Goal: Information Seeking & Learning: Learn about a topic

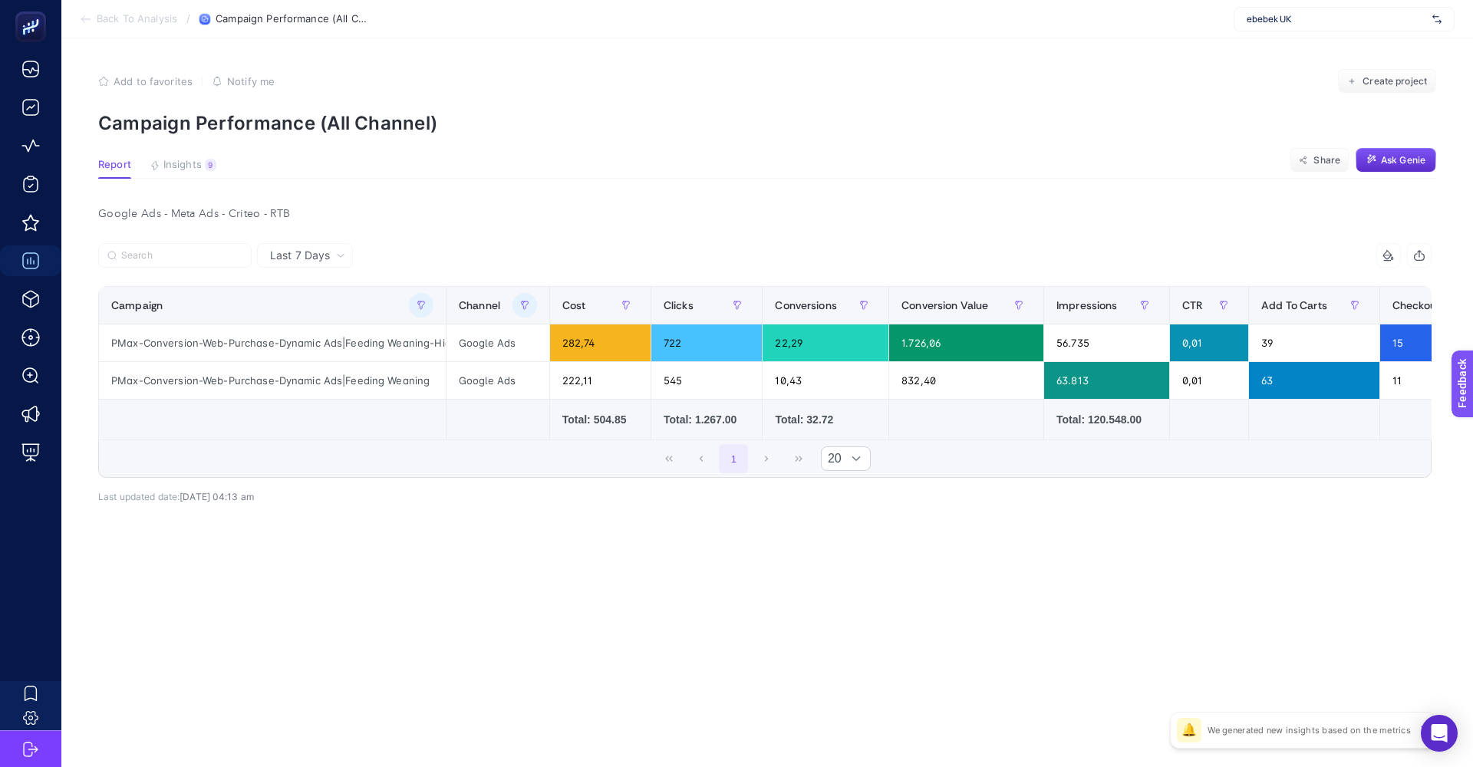
click at [546, 155] on article "Add to favorites false Notify me Create project Campaign Performance (All Chann…" at bounding box center [767, 402] width 1412 height 729
click at [417, 308] on icon "button" at bounding box center [421, 305] width 9 height 9
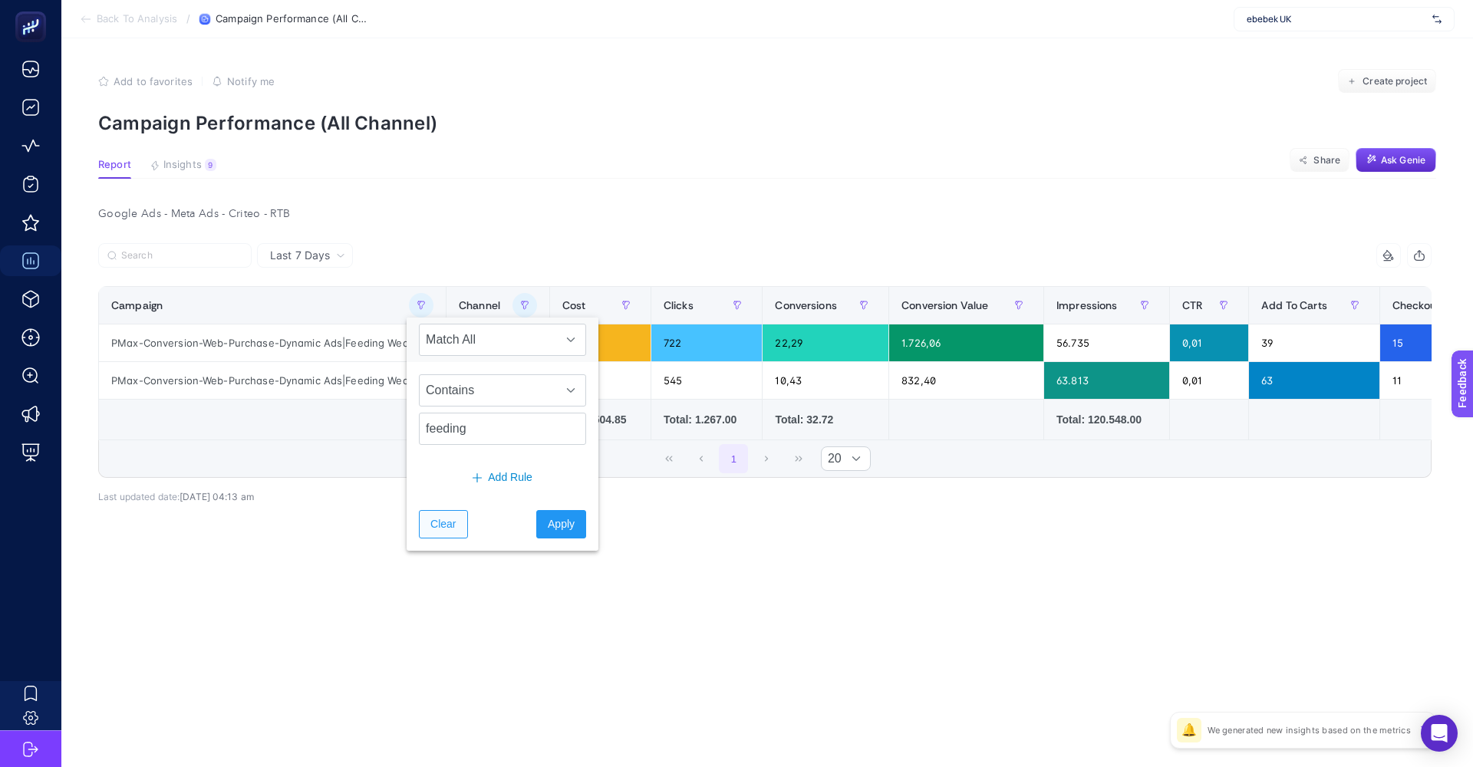
click at [437, 529] on span "Clear" at bounding box center [442, 524] width 25 height 16
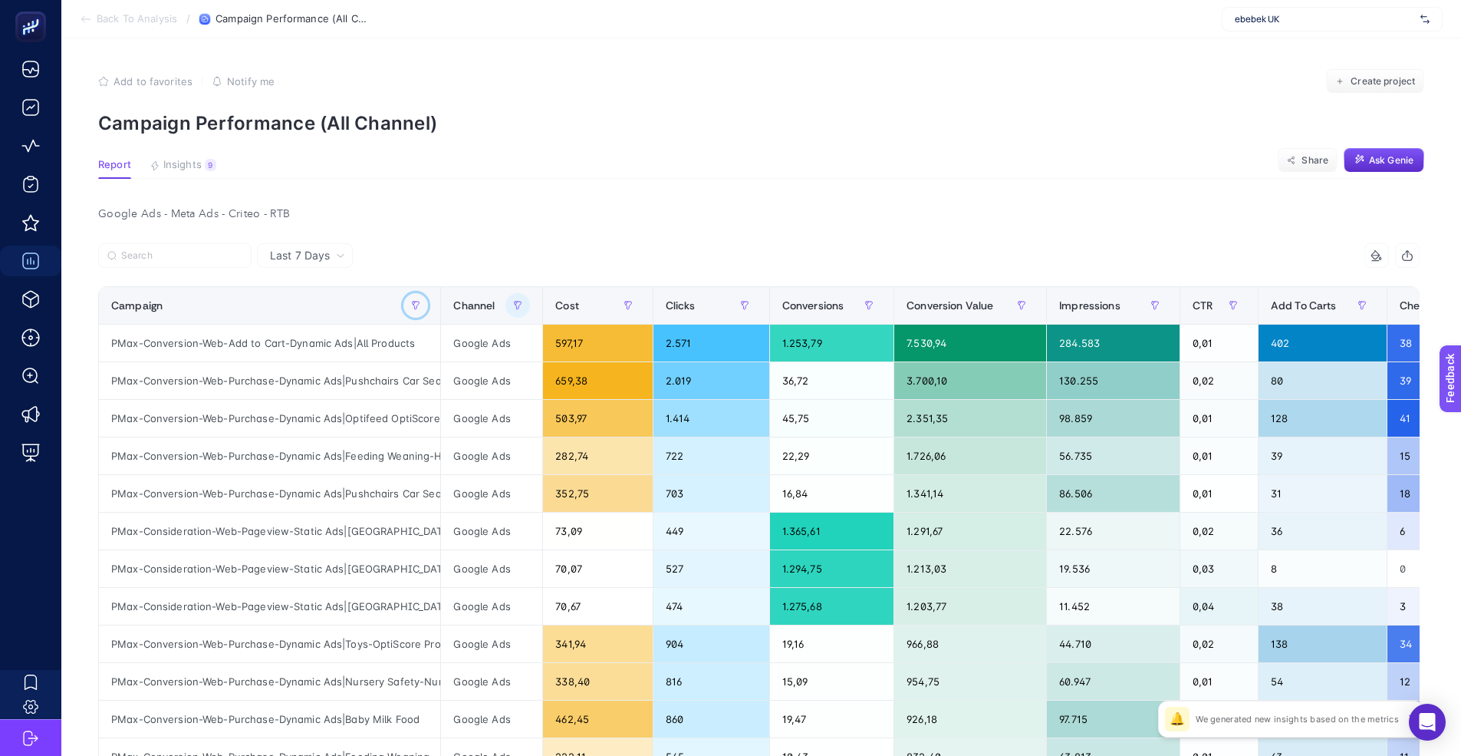
scroll to position [0, 7]
click at [1326, 309] on span "Add To Carts" at bounding box center [1304, 305] width 66 height 12
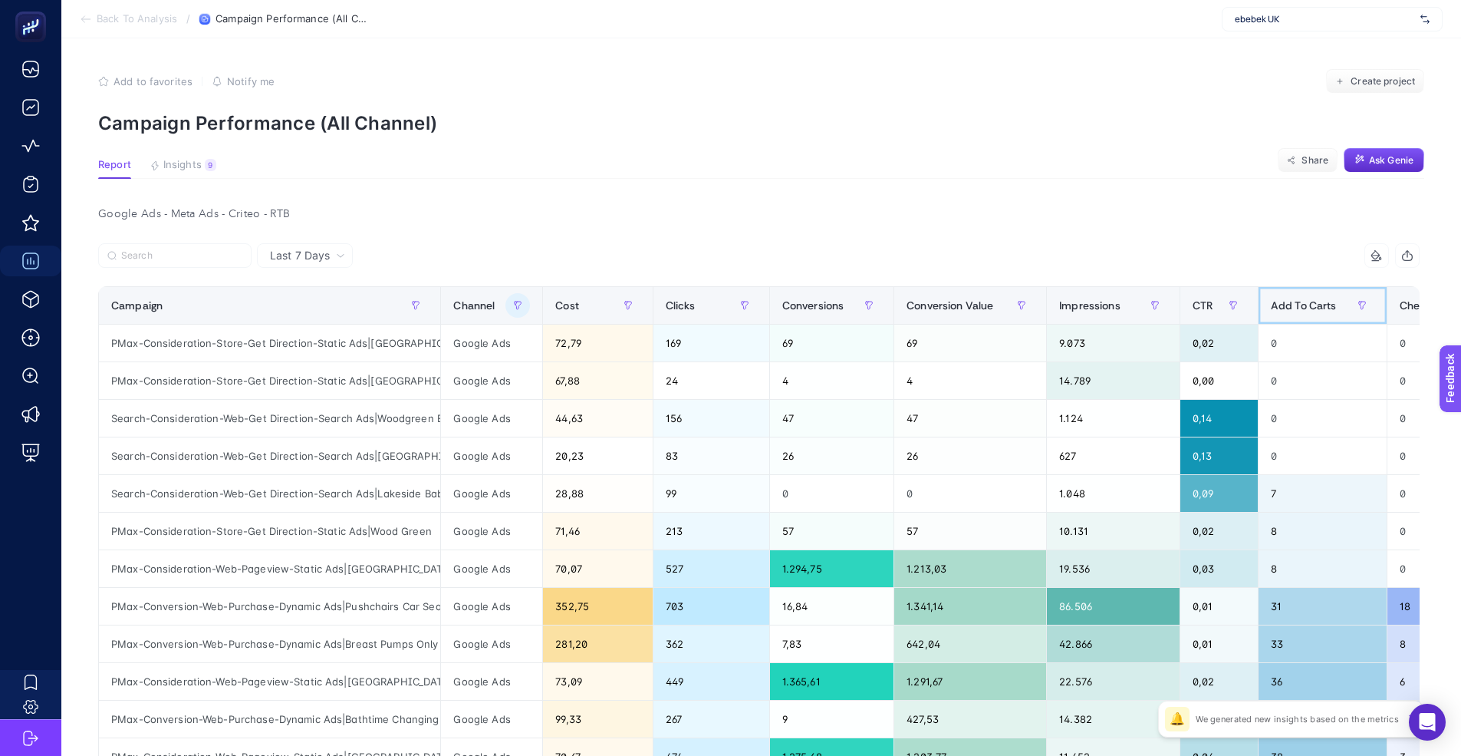
click at [1326, 308] on span "Add To Carts" at bounding box center [1304, 305] width 66 height 12
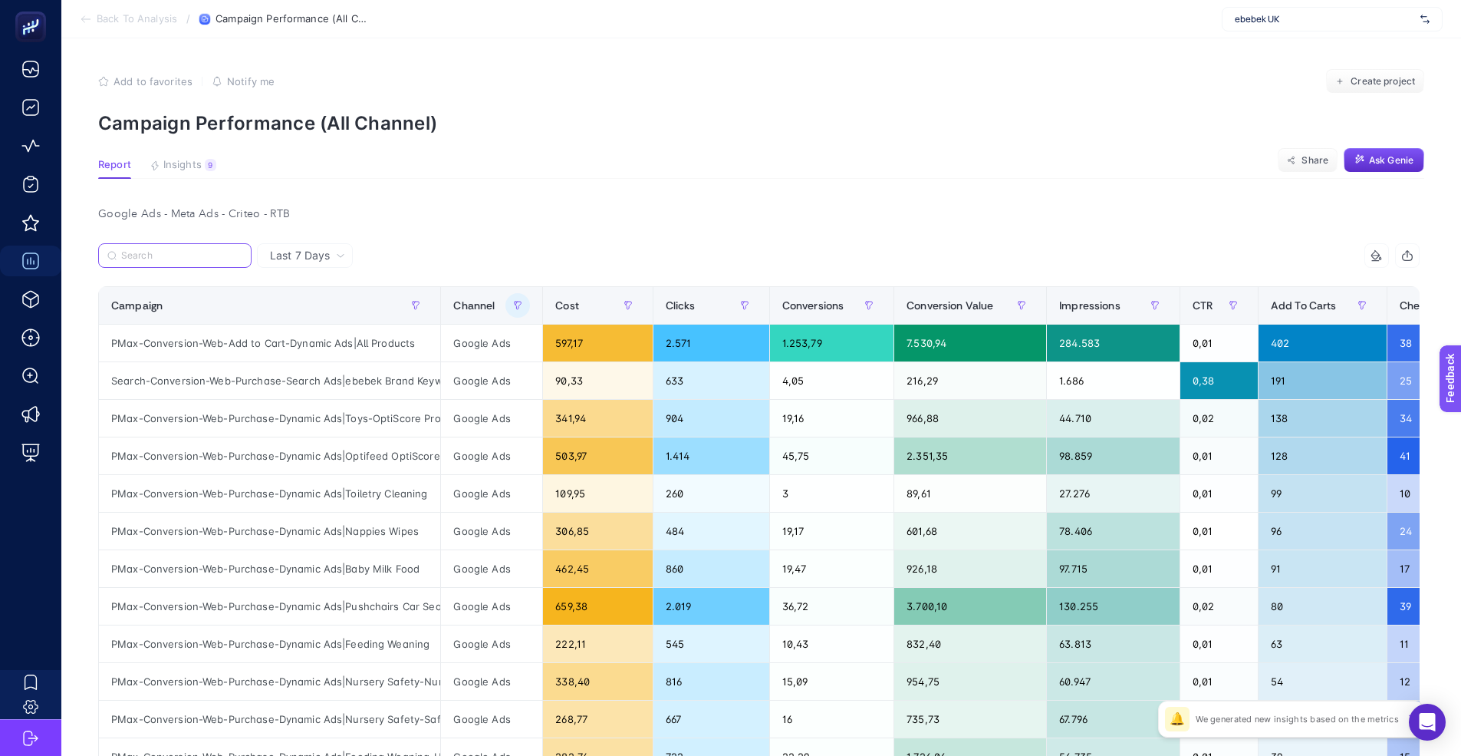
click at [203, 252] on input "Search" at bounding box center [181, 256] width 121 height 12
click at [292, 253] on span "Last 7 Days" at bounding box center [300, 255] width 60 height 15
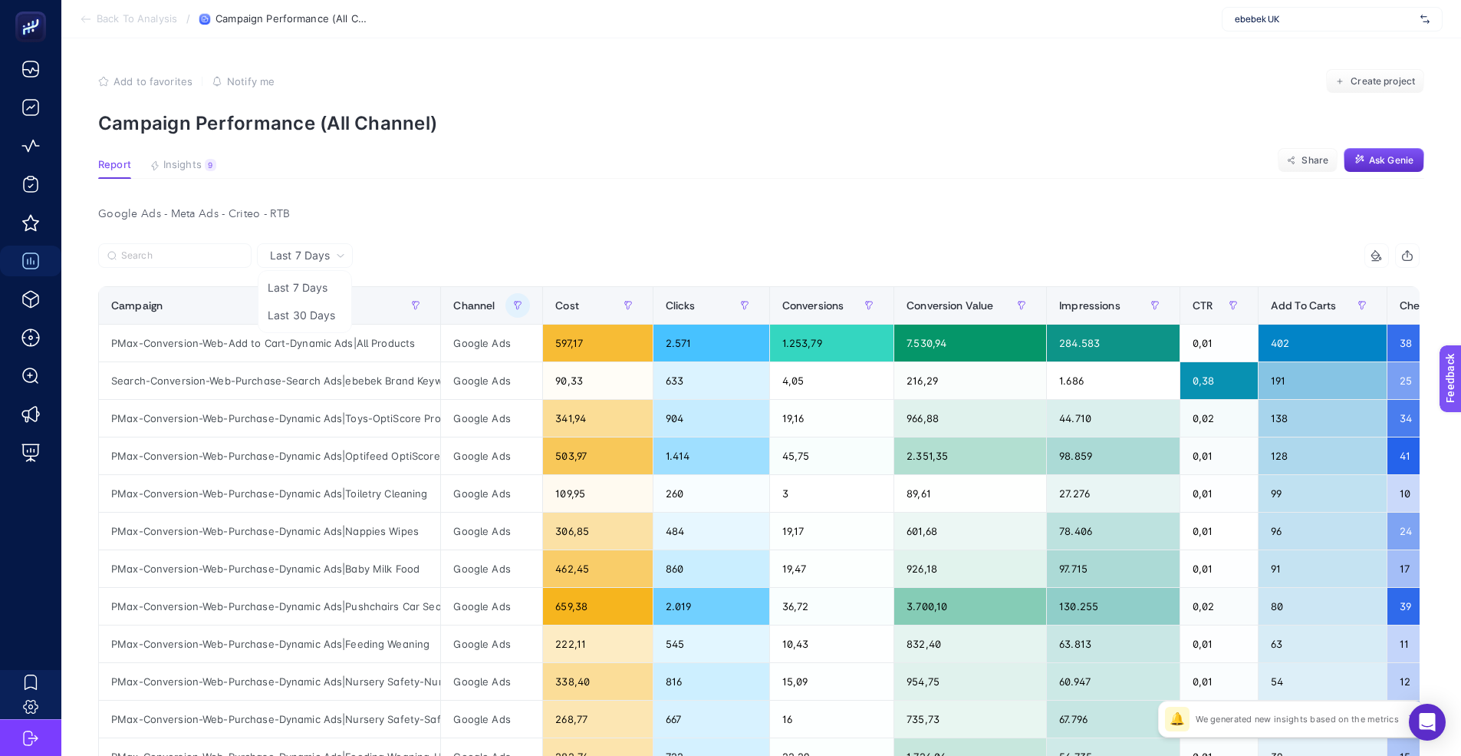
drag, startPoint x: 459, startPoint y: 259, endPoint x: 465, endPoint y: 265, distance: 8.7
click at [460, 261] on div at bounding box center [428, 260] width 661 height 34
click at [406, 298] on button "button" at bounding box center [416, 305] width 25 height 25
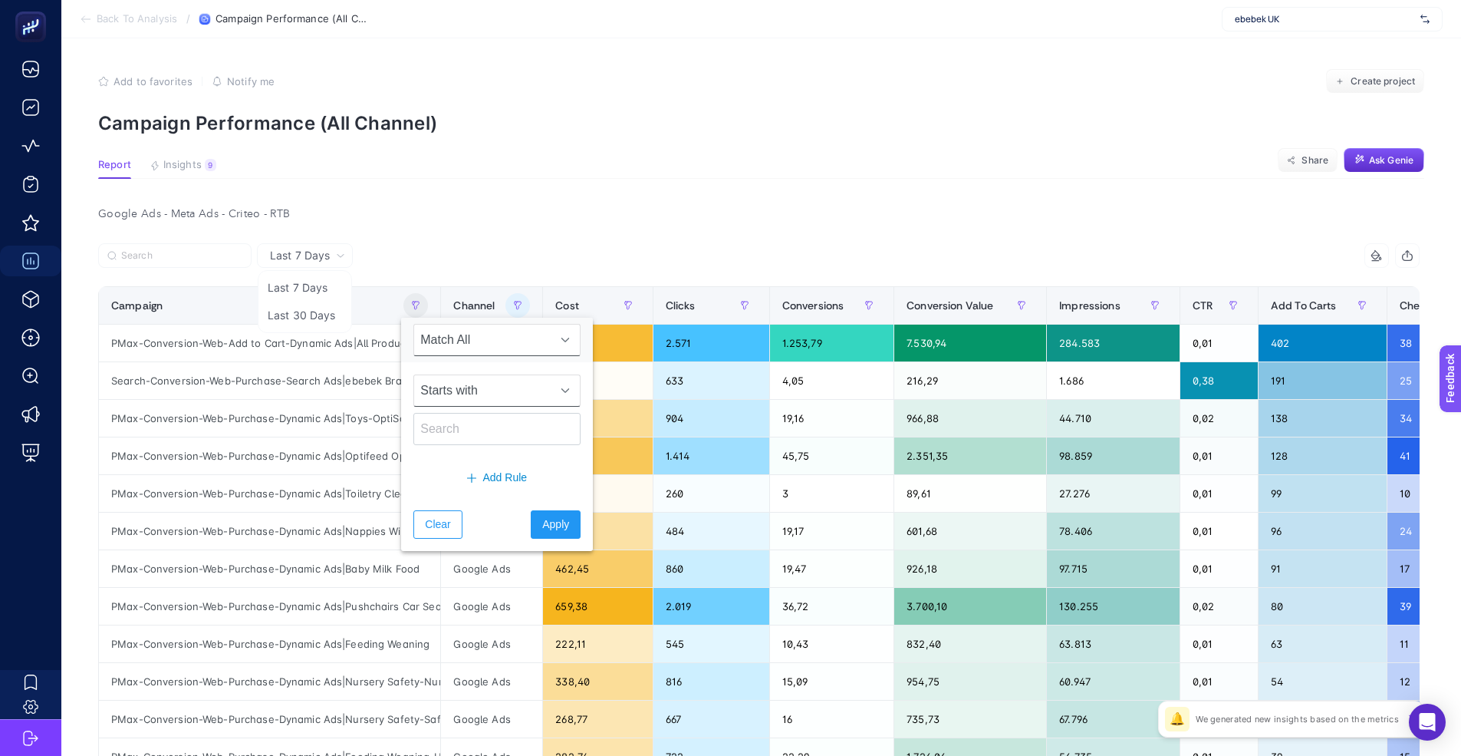
click at [460, 392] on span "Starts with" at bounding box center [482, 390] width 137 height 31
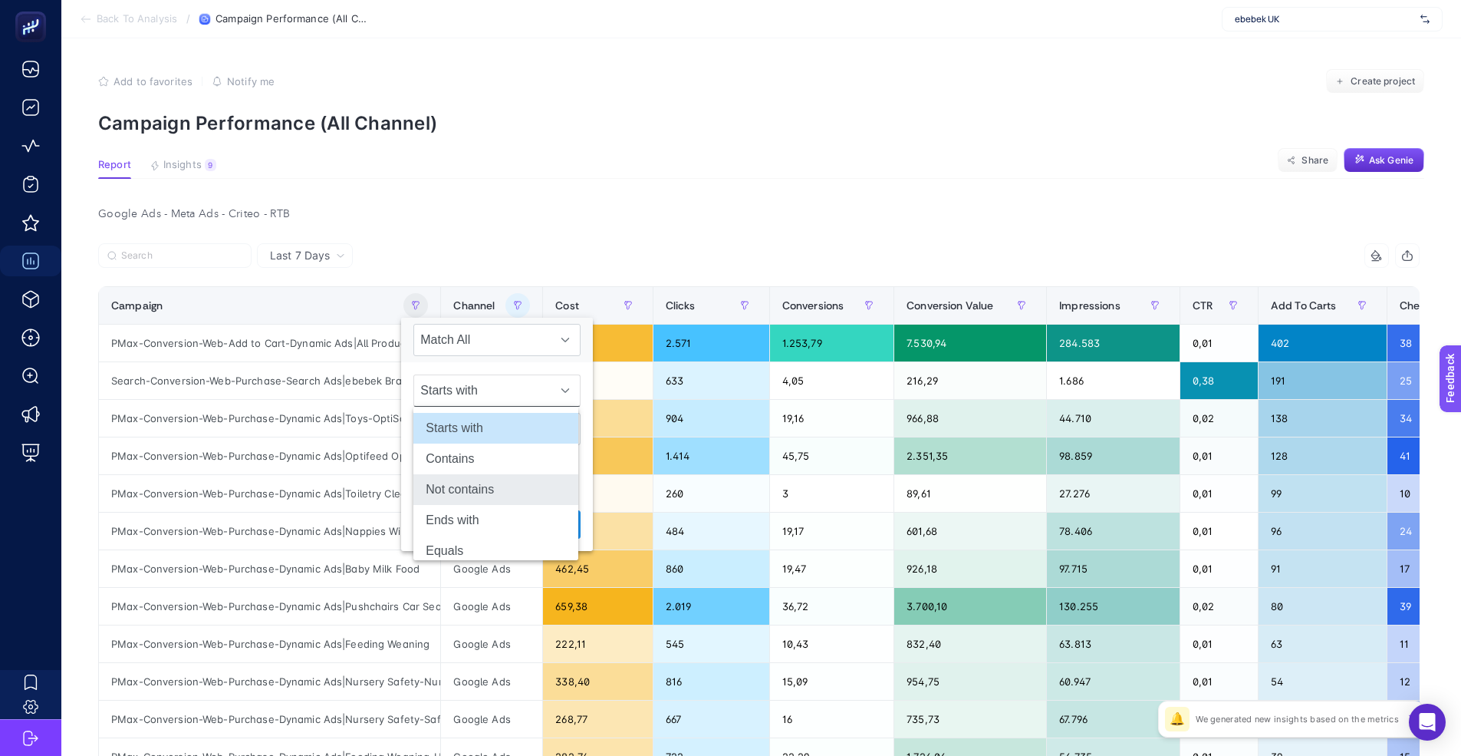
click at [477, 491] on li "Not contains" at bounding box center [495, 489] width 165 height 31
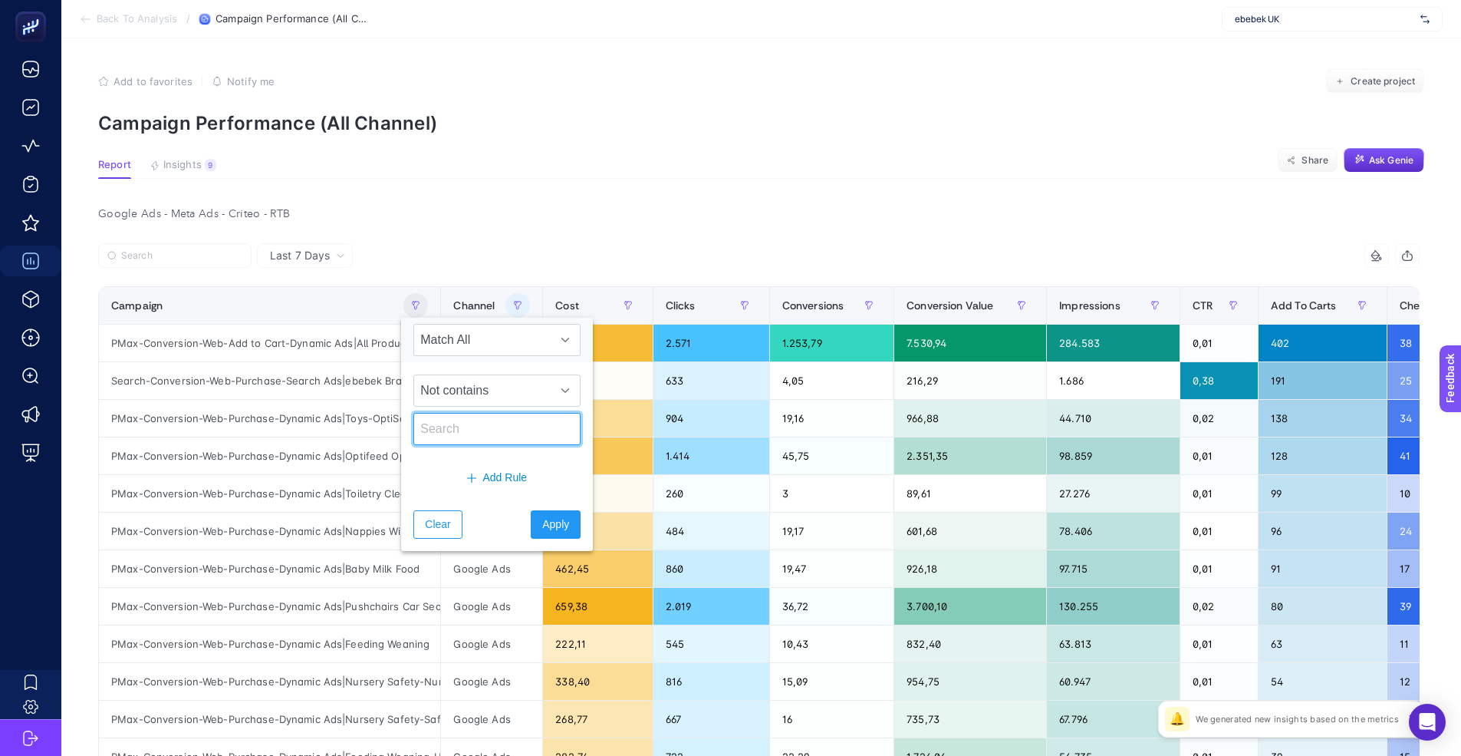
click at [471, 424] on input "text" at bounding box center [496, 429] width 167 height 32
type input "store"
click at [533, 515] on button "Apply" at bounding box center [556, 524] width 50 height 28
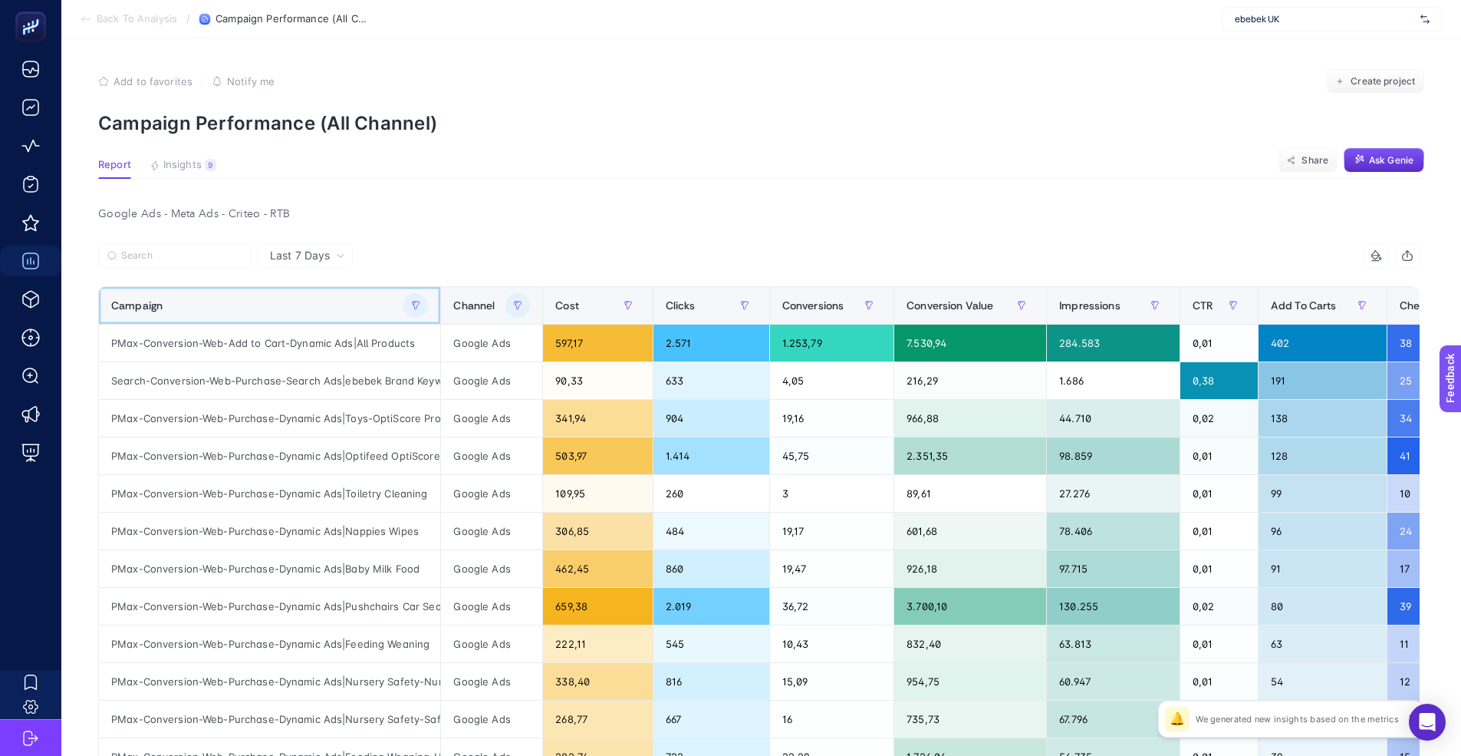
click at [389, 305] on div "Campaign" at bounding box center [269, 305] width 317 height 25
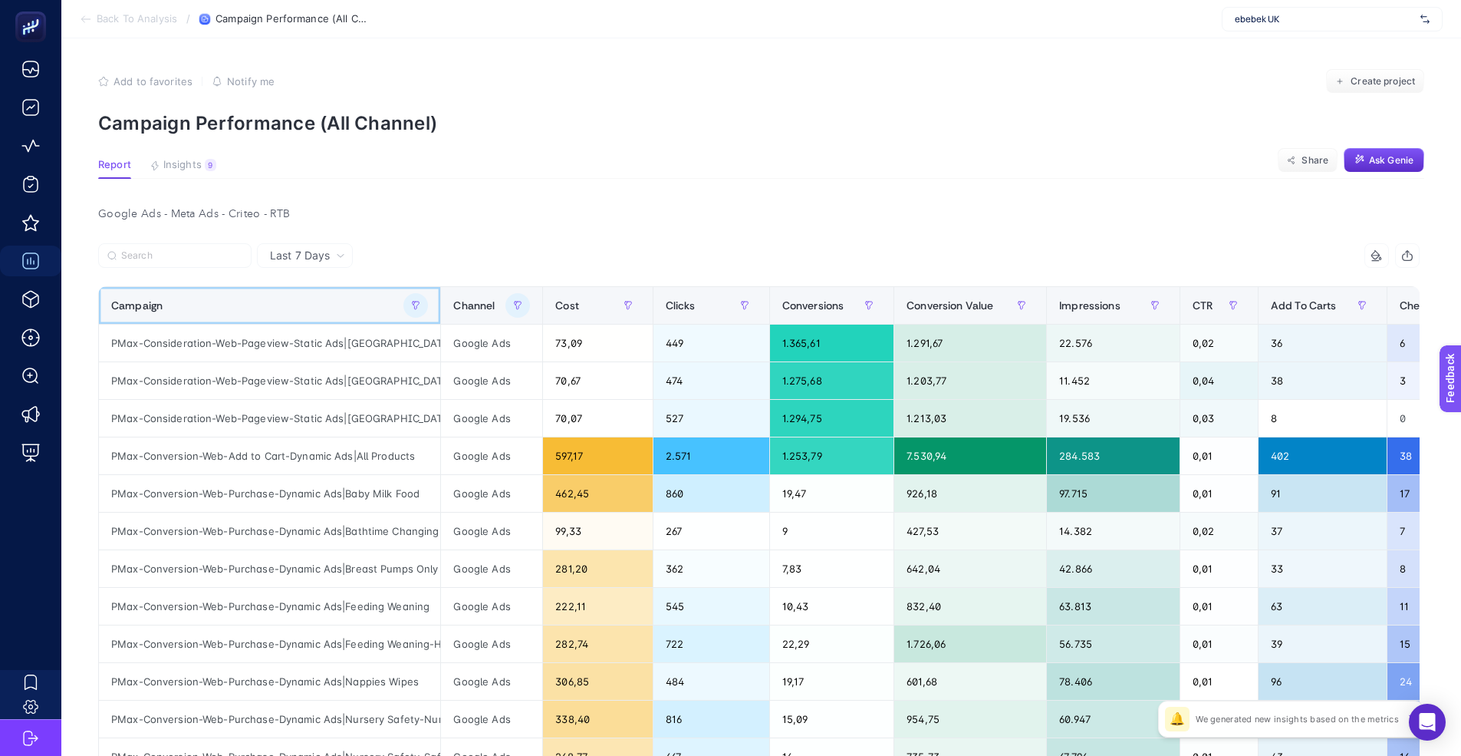
click at [407, 311] on button "button" at bounding box center [416, 305] width 25 height 25
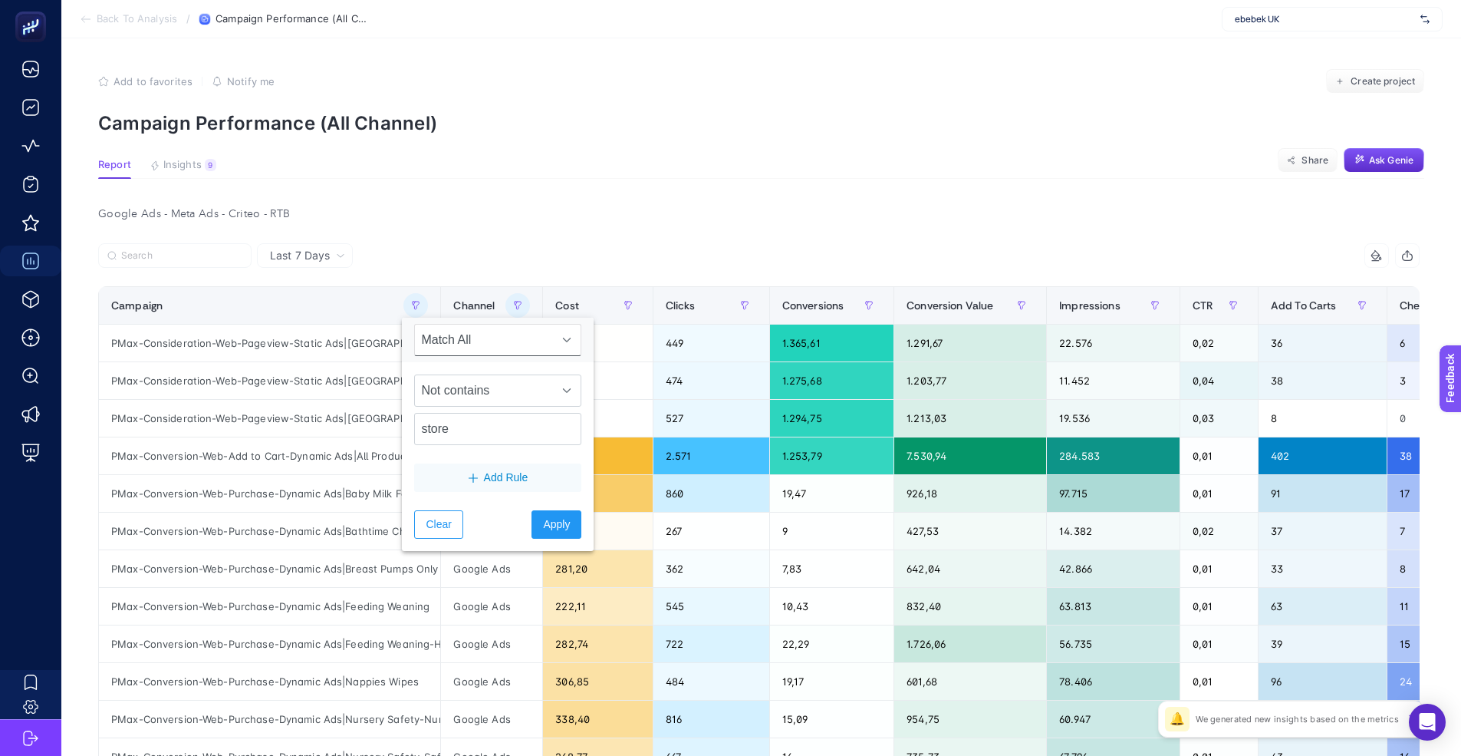
click at [469, 478] on icon "Add Rule" at bounding box center [473, 477] width 9 height 9
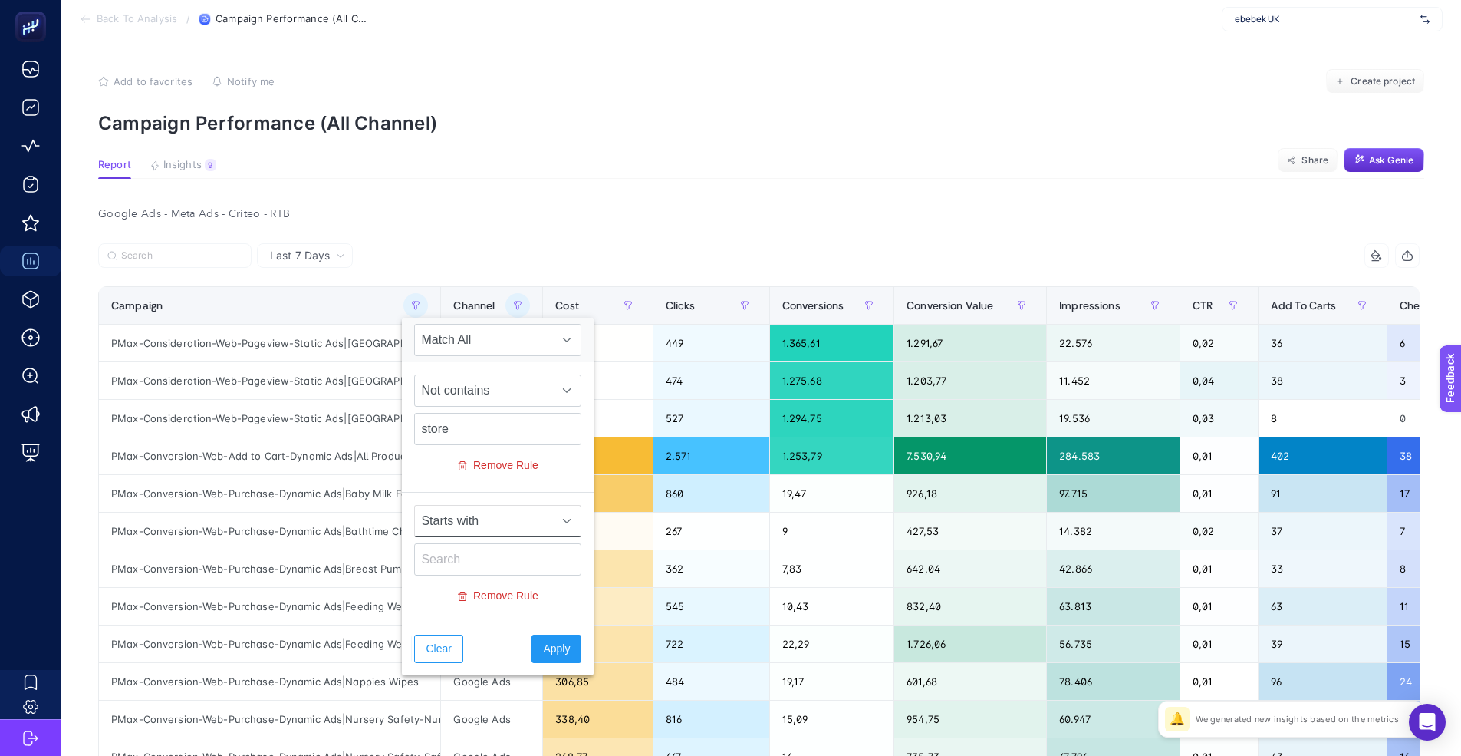
click at [455, 525] on span "Starts with" at bounding box center [483, 521] width 137 height 31
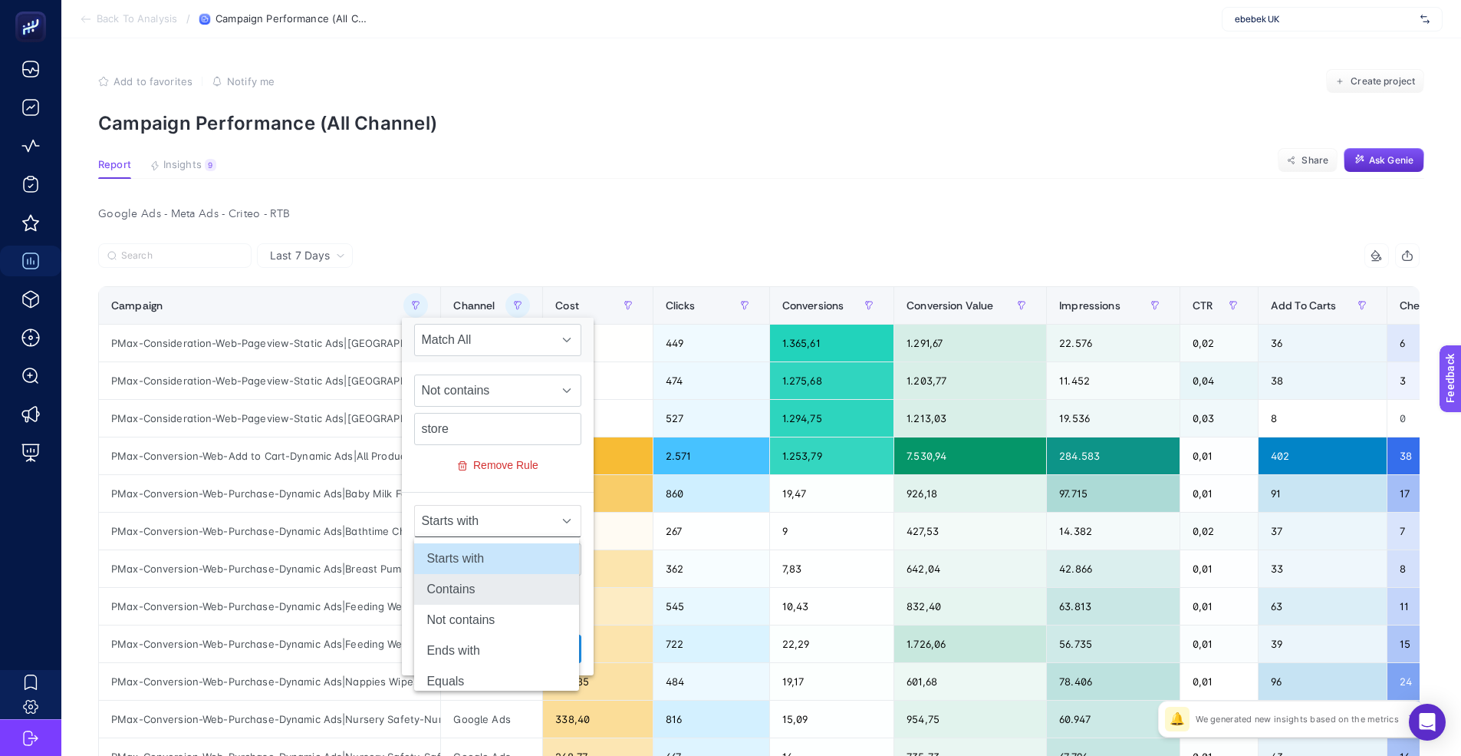
click at [463, 597] on li "Contains" at bounding box center [496, 589] width 165 height 31
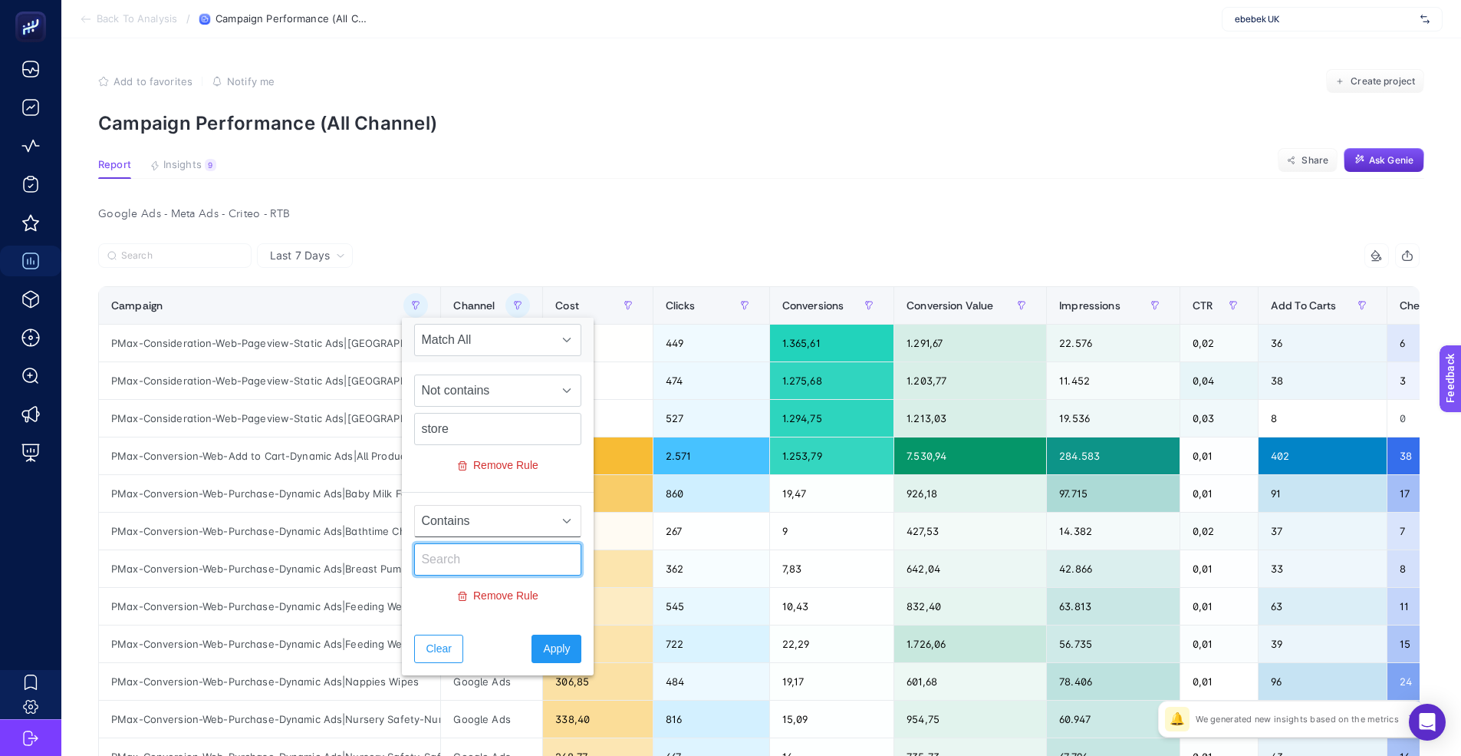
click at [474, 568] on input "text" at bounding box center [497, 559] width 167 height 32
type input "havas"
click at [564, 650] on button "Apply" at bounding box center [557, 648] width 50 height 28
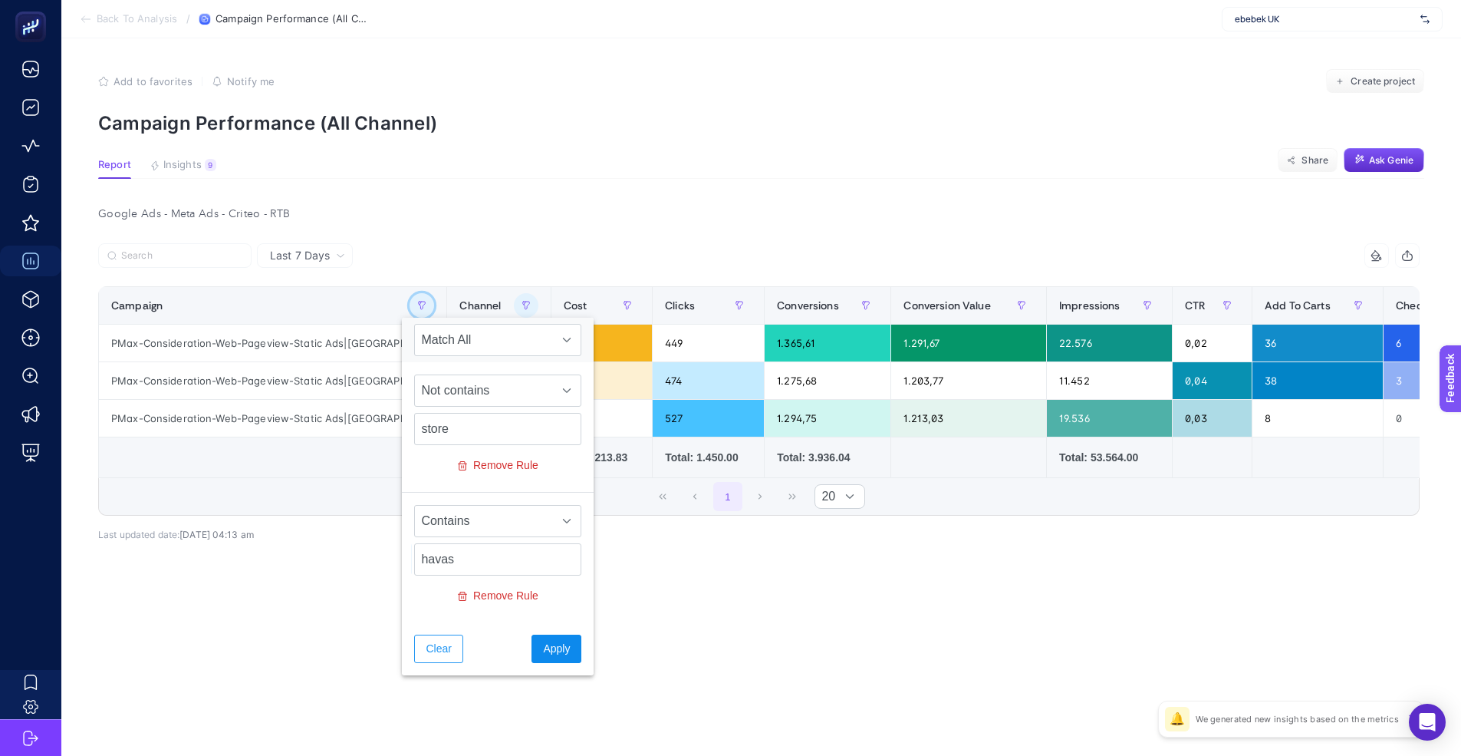
scroll to position [0, 0]
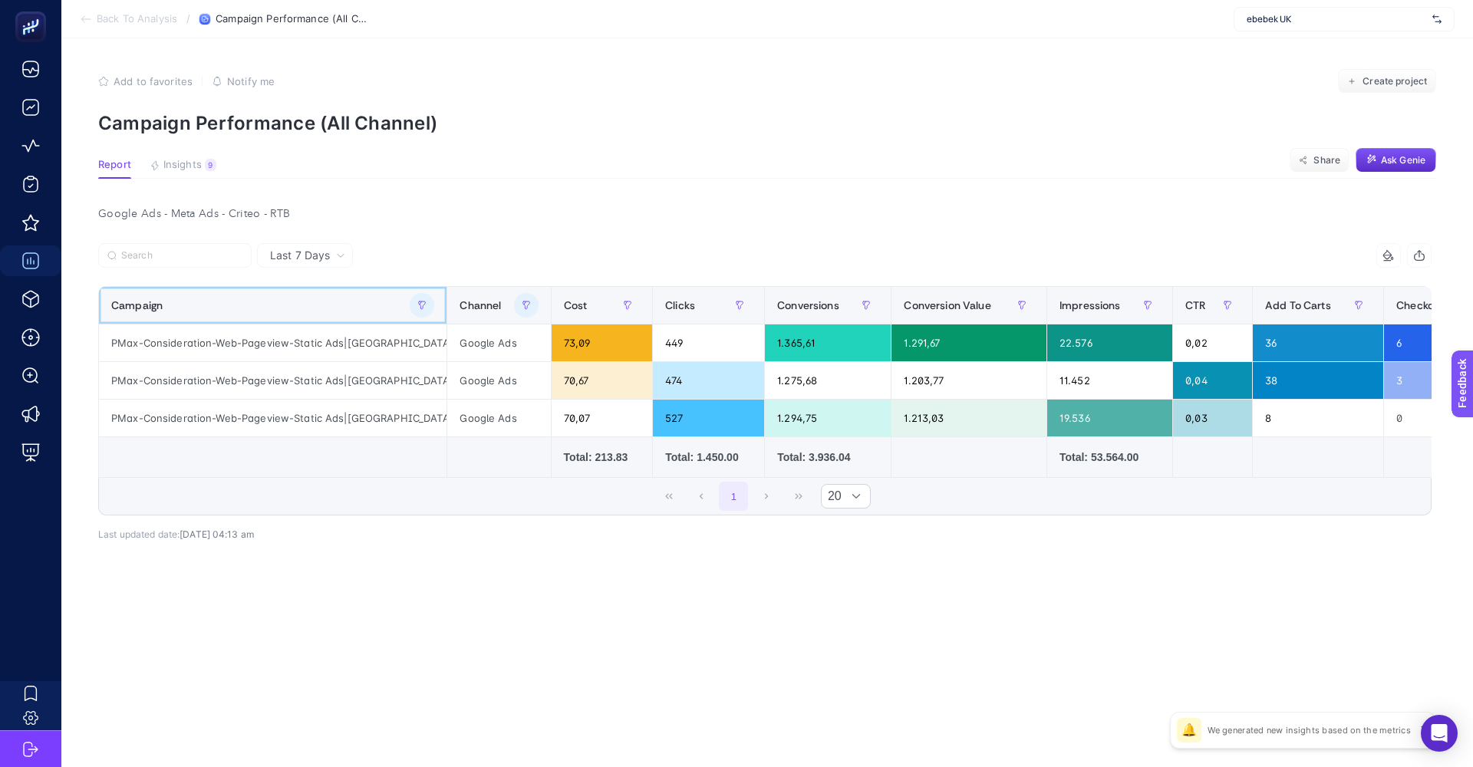
click at [425, 308] on icon "button" at bounding box center [421, 305] width 9 height 9
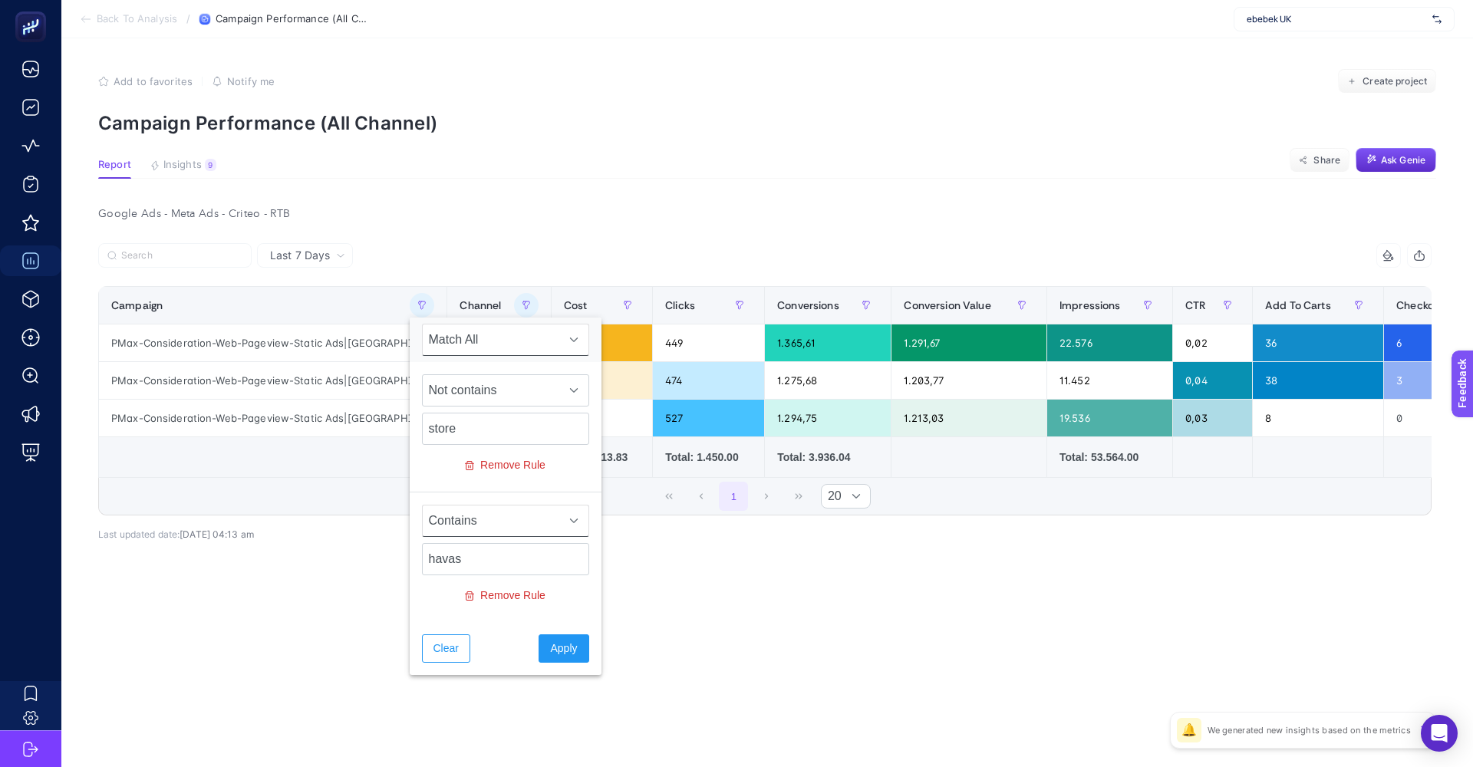
click at [496, 530] on span "Contains" at bounding box center [491, 521] width 137 height 31
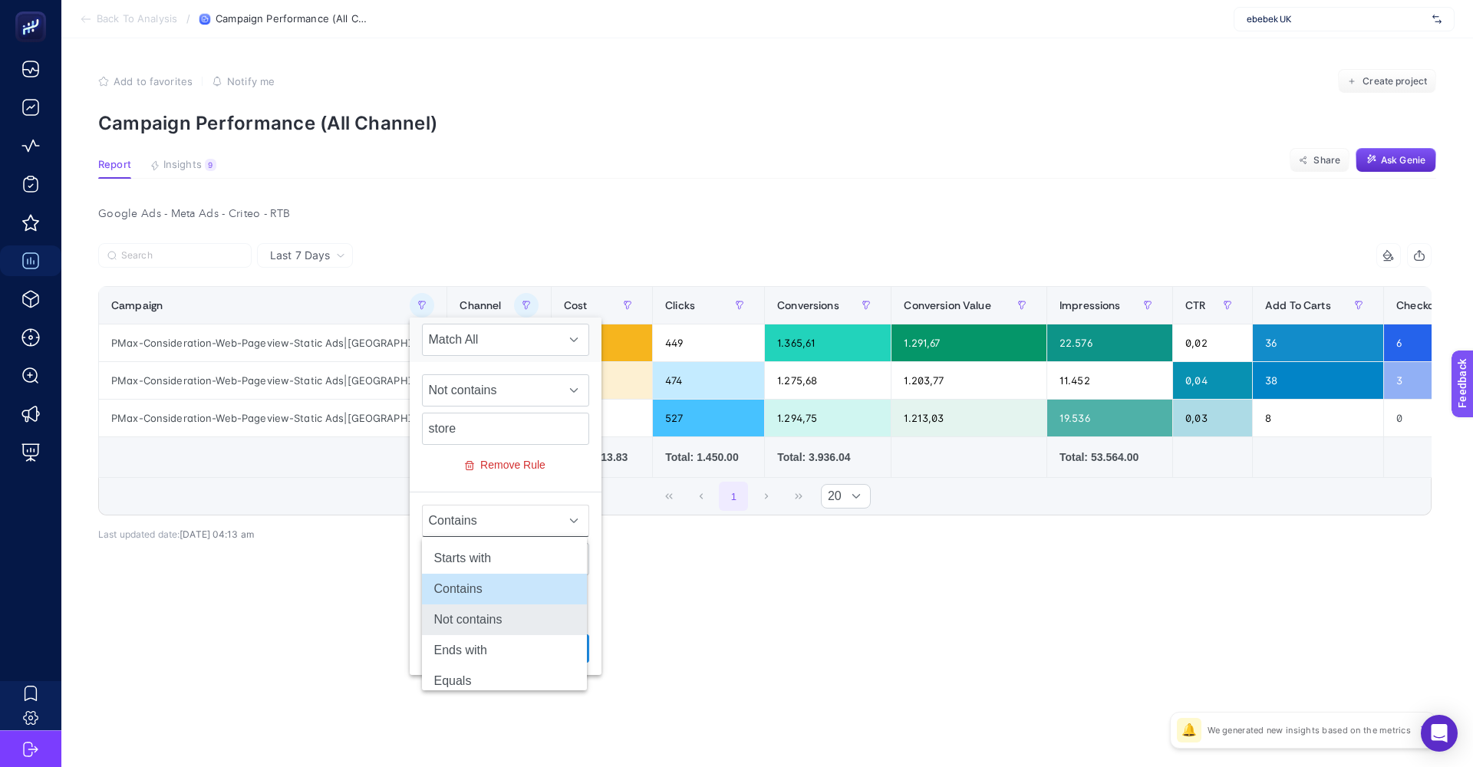
click at [479, 618] on li "Not contains" at bounding box center [504, 619] width 165 height 31
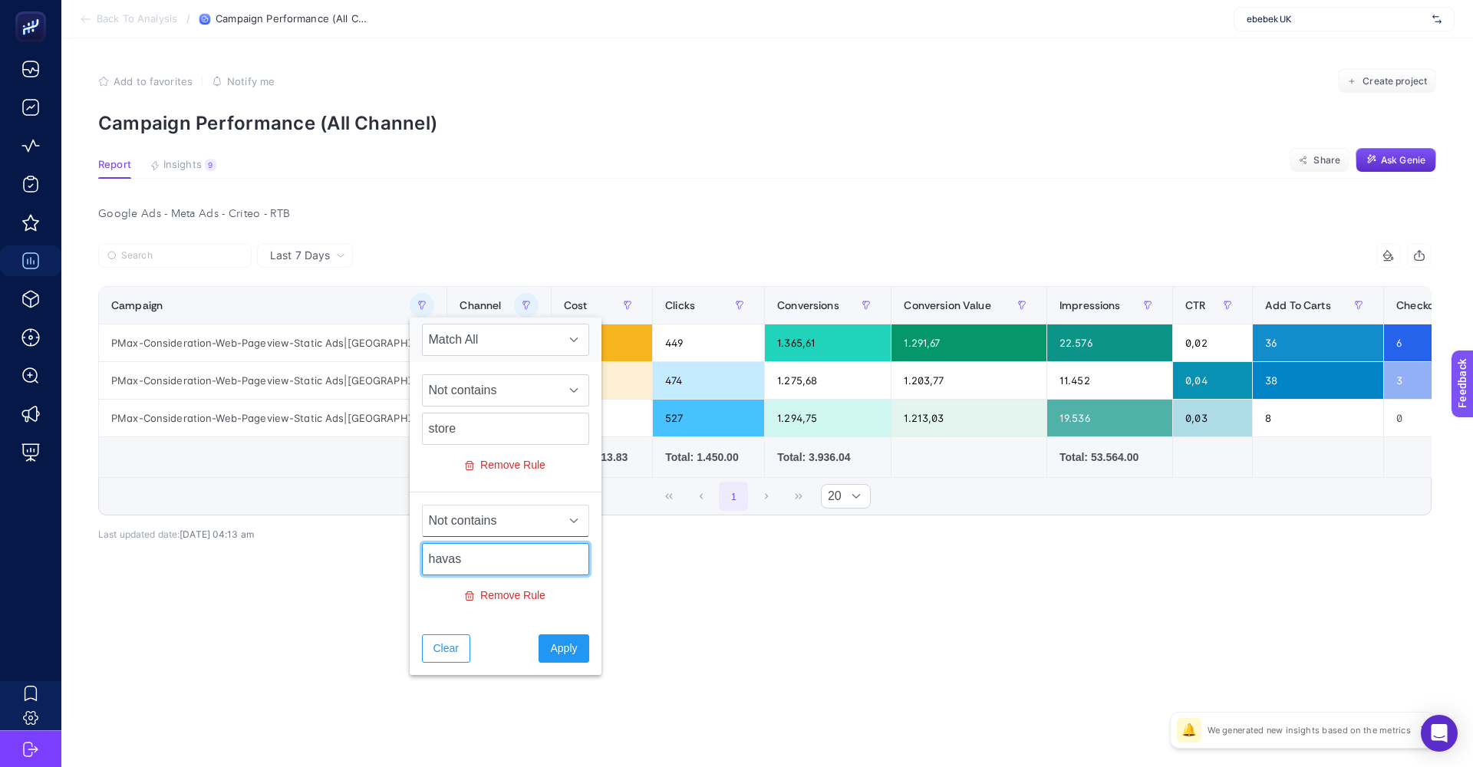
click at [502, 562] on input "havas" at bounding box center [505, 559] width 167 height 32
click at [559, 663] on div "Clear Apply" at bounding box center [506, 648] width 192 height 53
click at [559, 656] on span "Apply" at bounding box center [563, 649] width 27 height 16
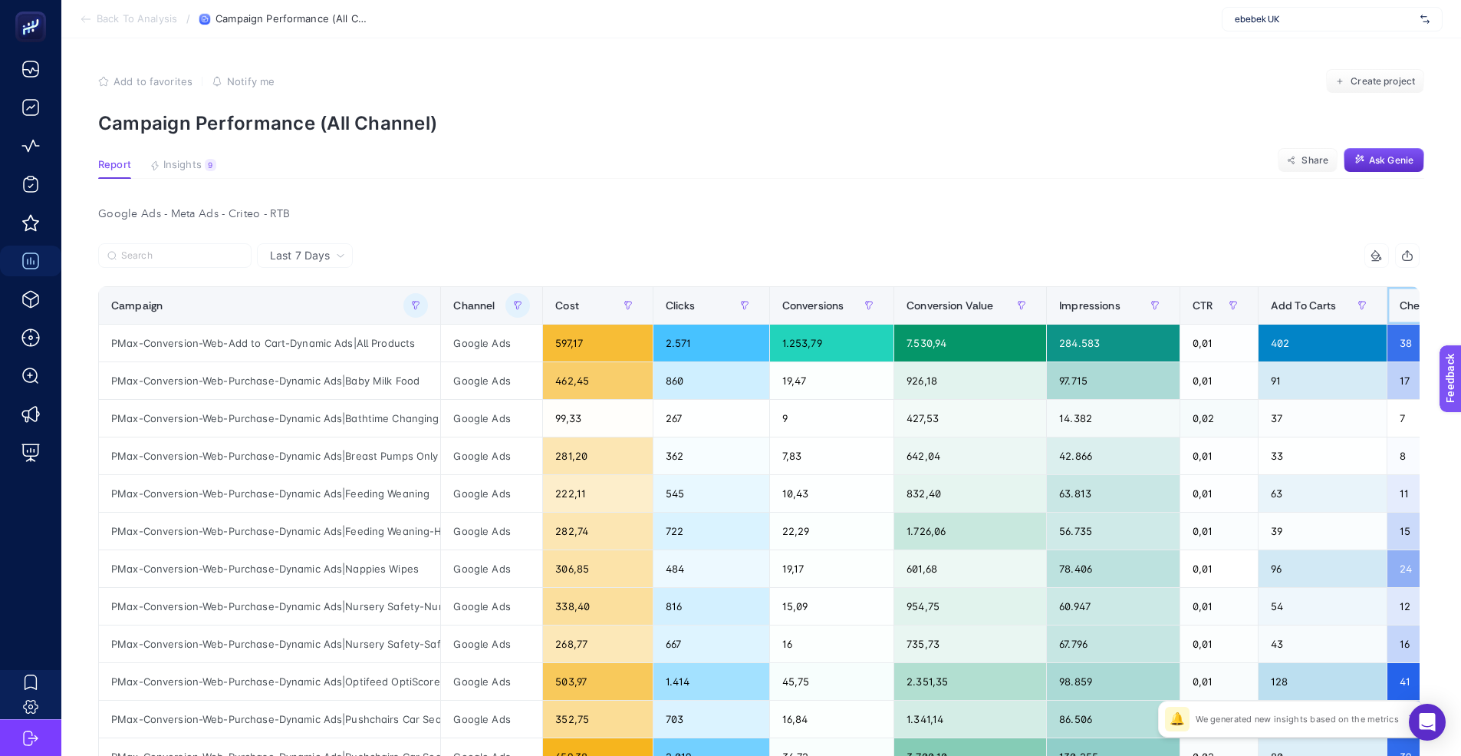
click at [1415, 308] on span "Checkouts" at bounding box center [1426, 305] width 53 height 12
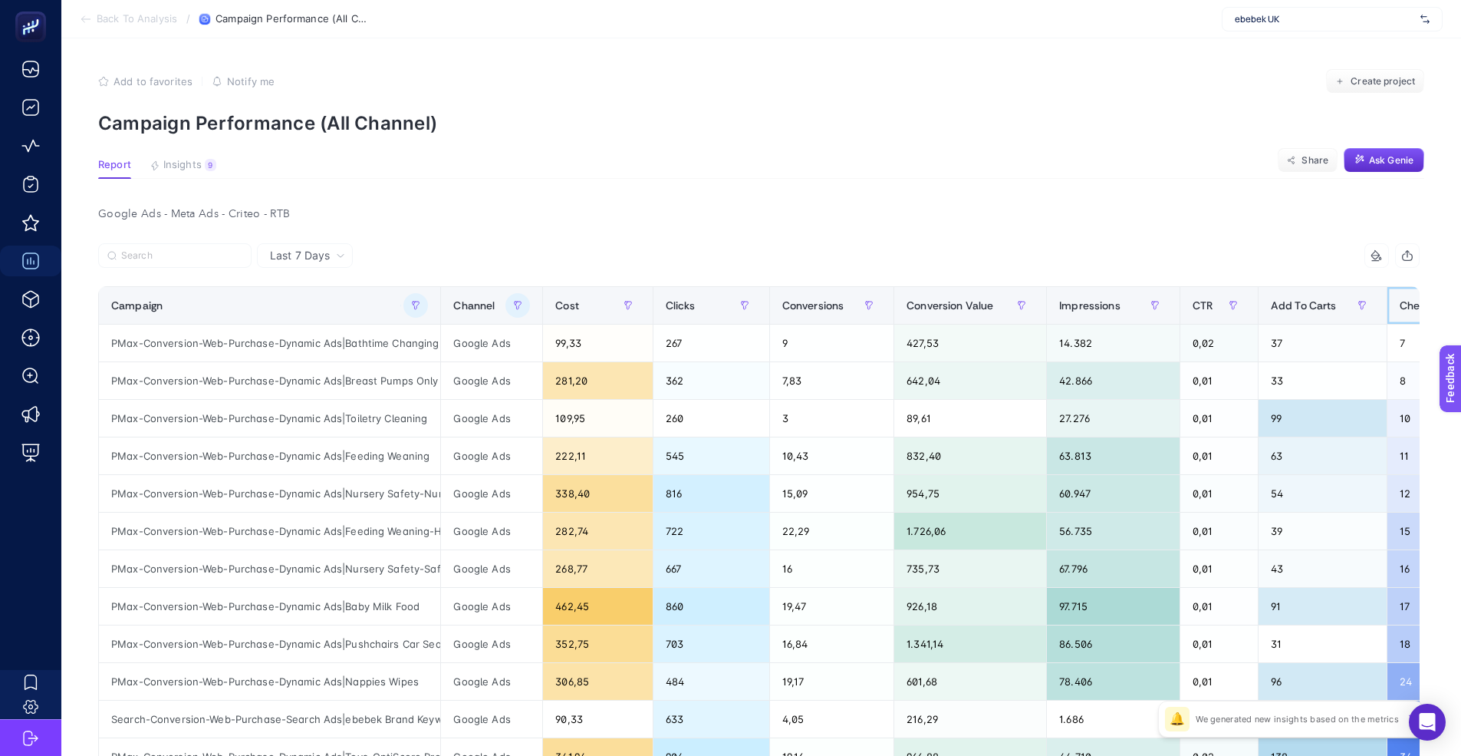
click at [1415, 308] on span "Checkouts" at bounding box center [1426, 305] width 53 height 12
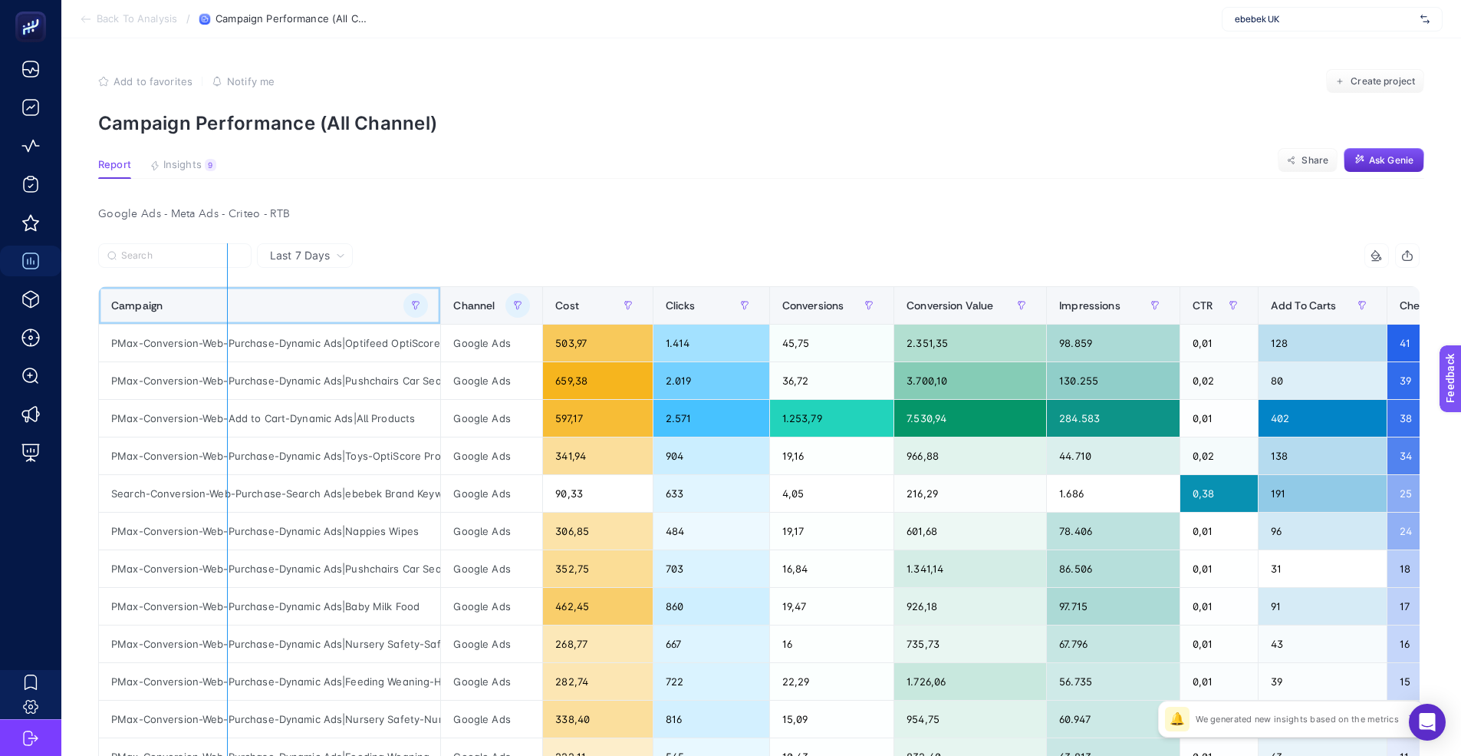
drag, startPoint x: 435, startPoint y: 311, endPoint x: 227, endPoint y: 311, distance: 207.9
click at [227, 311] on div "14 items selected Campaign Channel Cost Clicks Conversions Conversion Value Imp…" at bounding box center [759, 604] width 1322 height 723
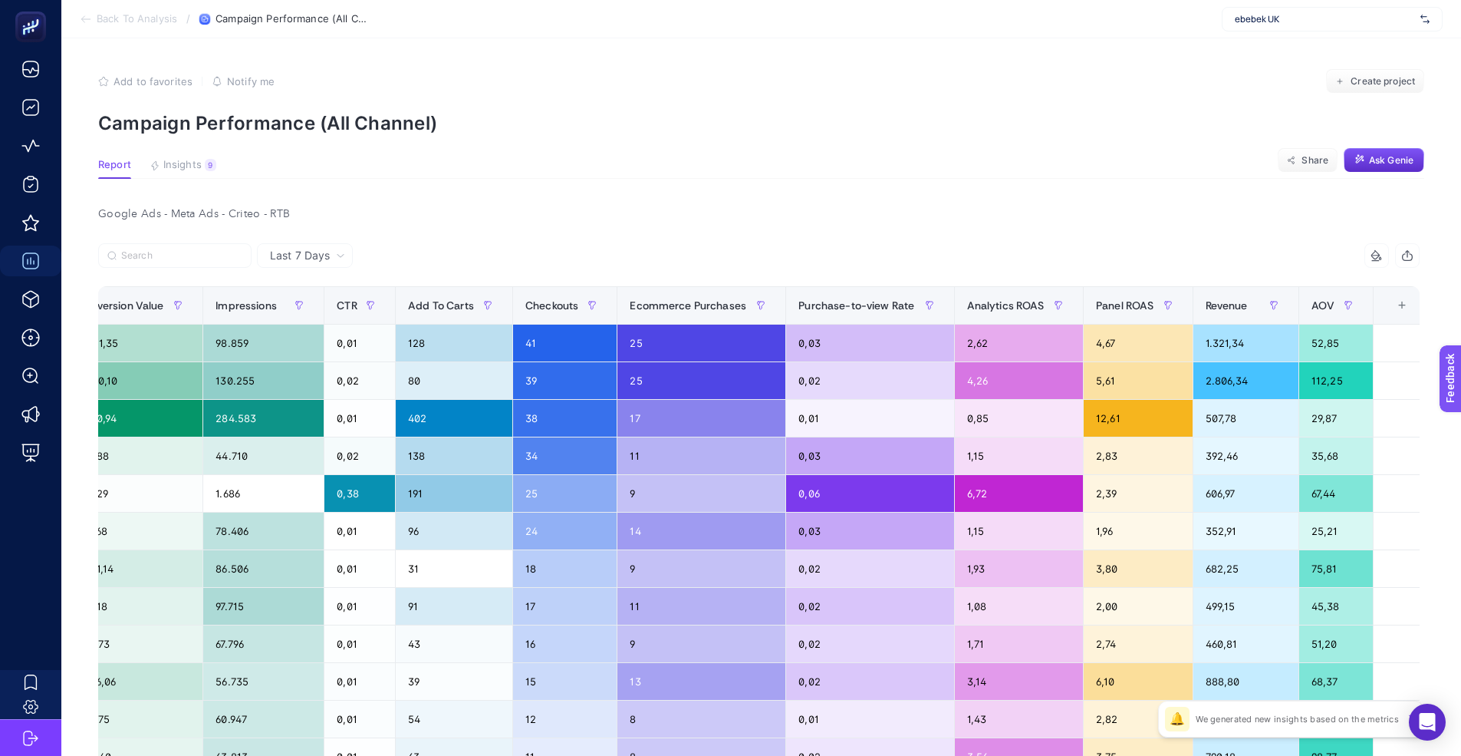
scroll to position [0, 757]
click at [1399, 311] on div "+" at bounding box center [1403, 305] width 29 height 12
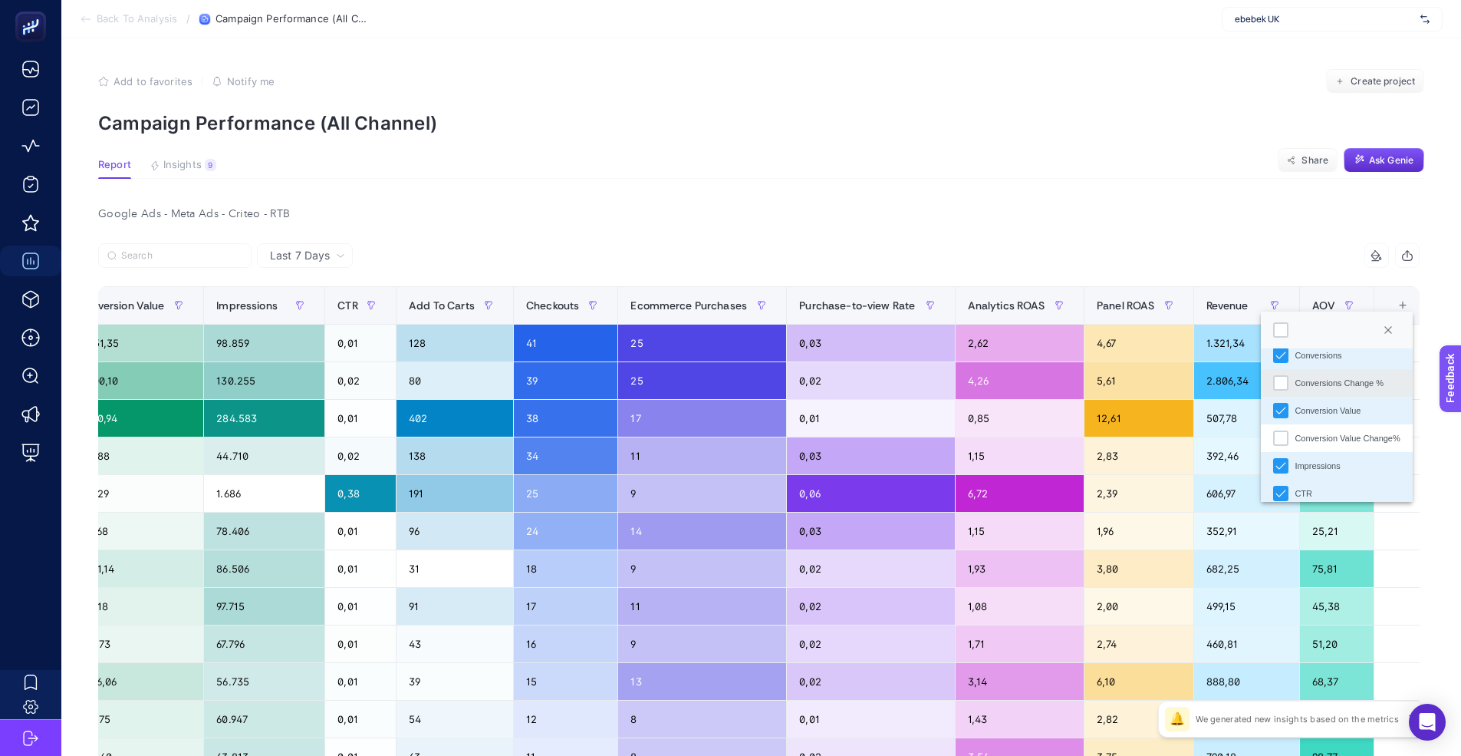
scroll to position [288, 0]
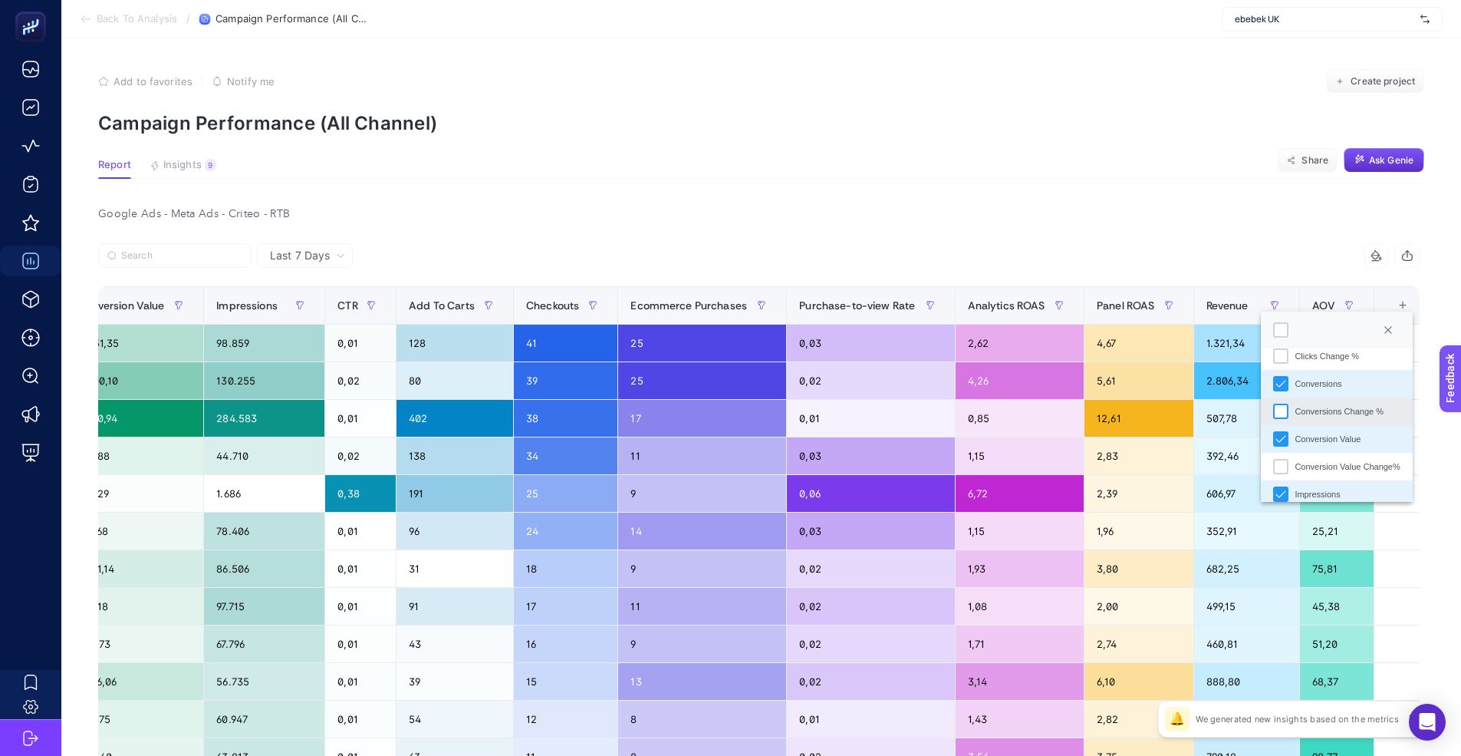
click at [1282, 408] on div "Conversions Change %" at bounding box center [1280, 411] width 15 height 15
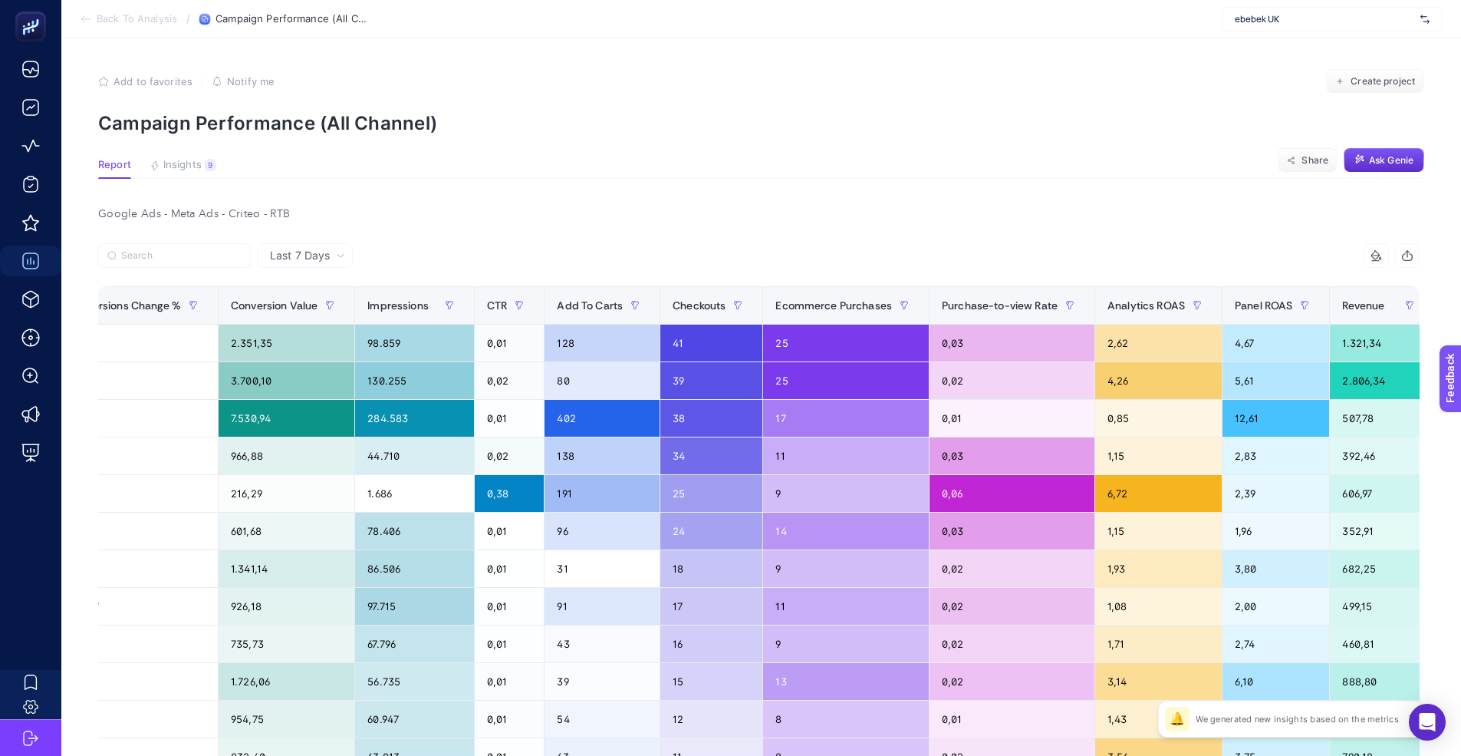
scroll to position [0, 901]
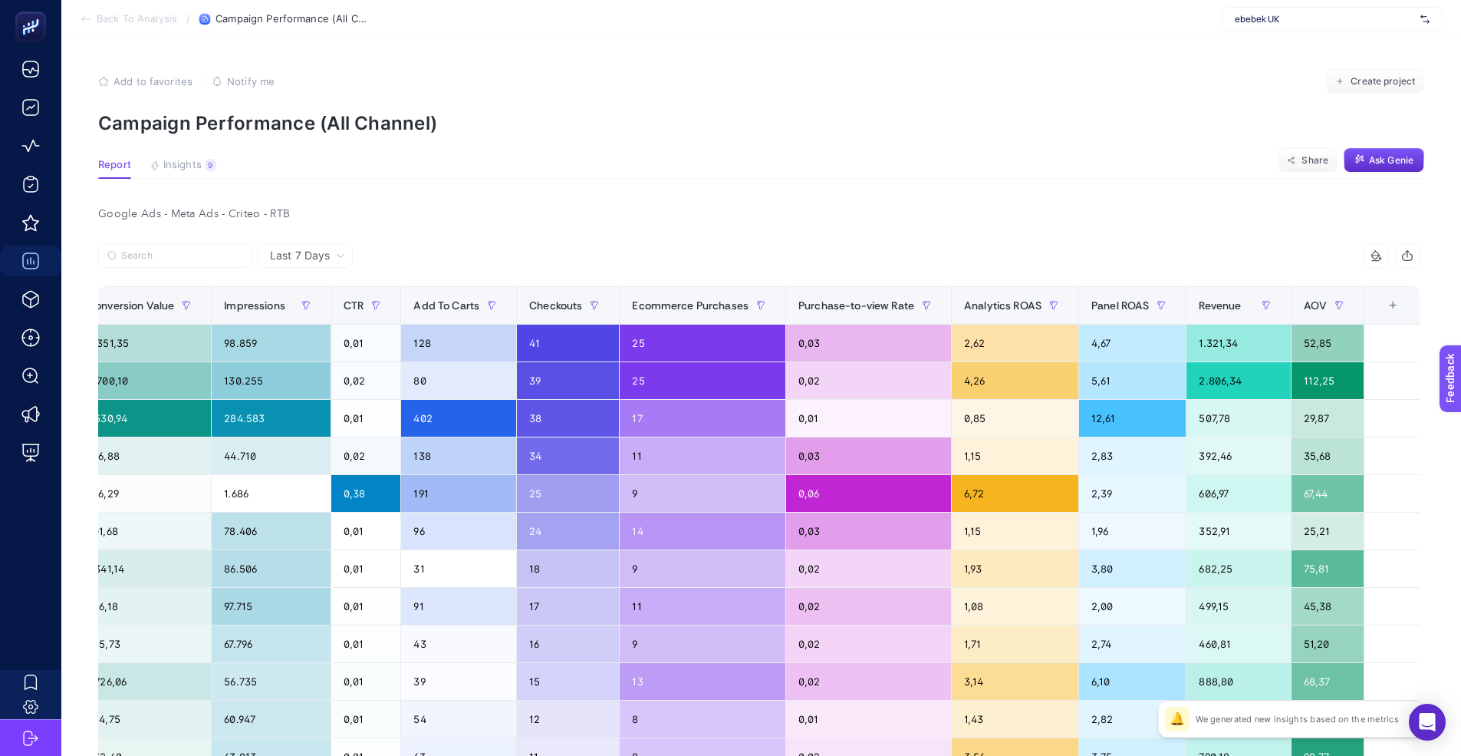
click at [1181, 192] on article "Add to favorites false Notify me Create project Campaign Performance (All Chann…" at bounding box center [761, 563] width 1400 height 1051
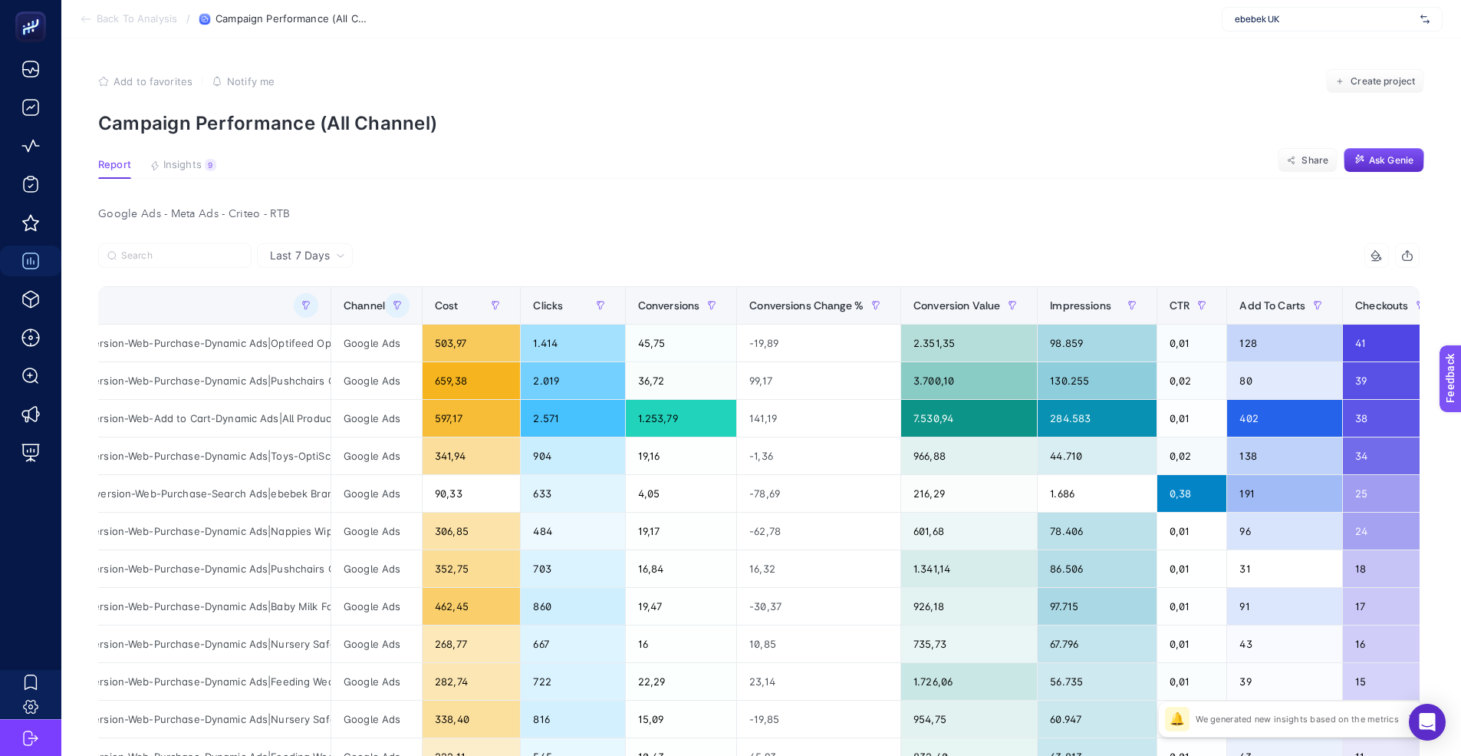
scroll to position [0, 72]
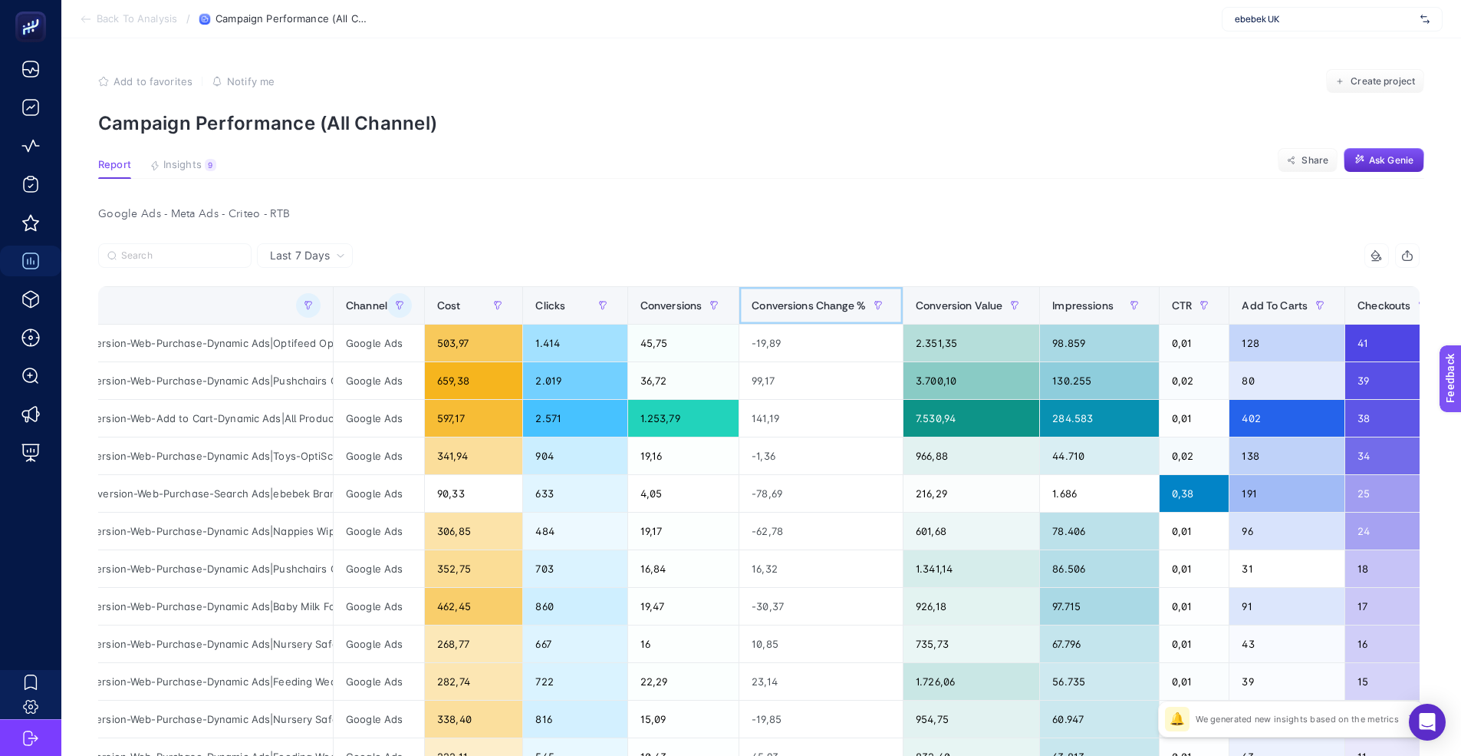
click at [788, 300] on span "Conversions Change %" at bounding box center [809, 305] width 114 height 12
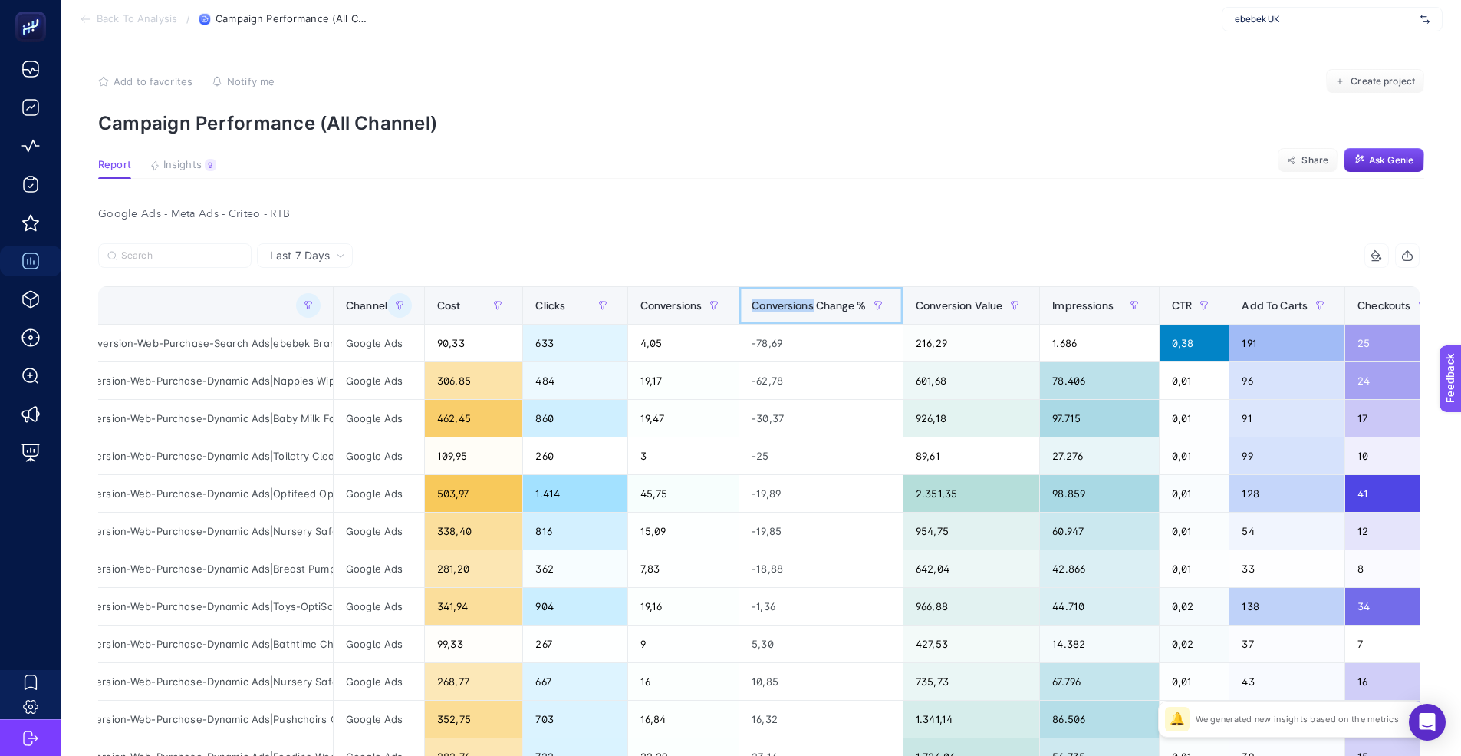
click at [788, 300] on span "Conversions Change %" at bounding box center [809, 305] width 114 height 12
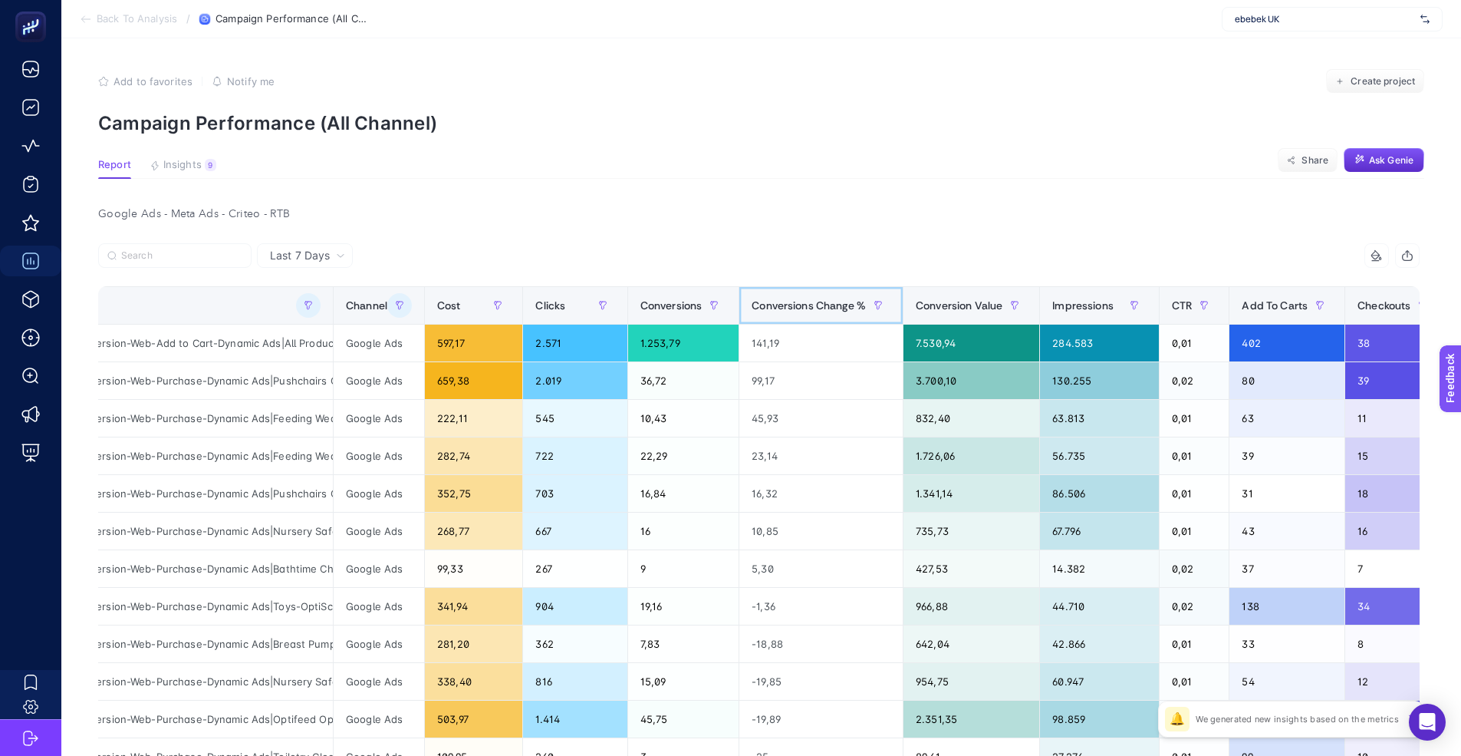
click at [788, 300] on span "Conversions Change %" at bounding box center [809, 305] width 114 height 12
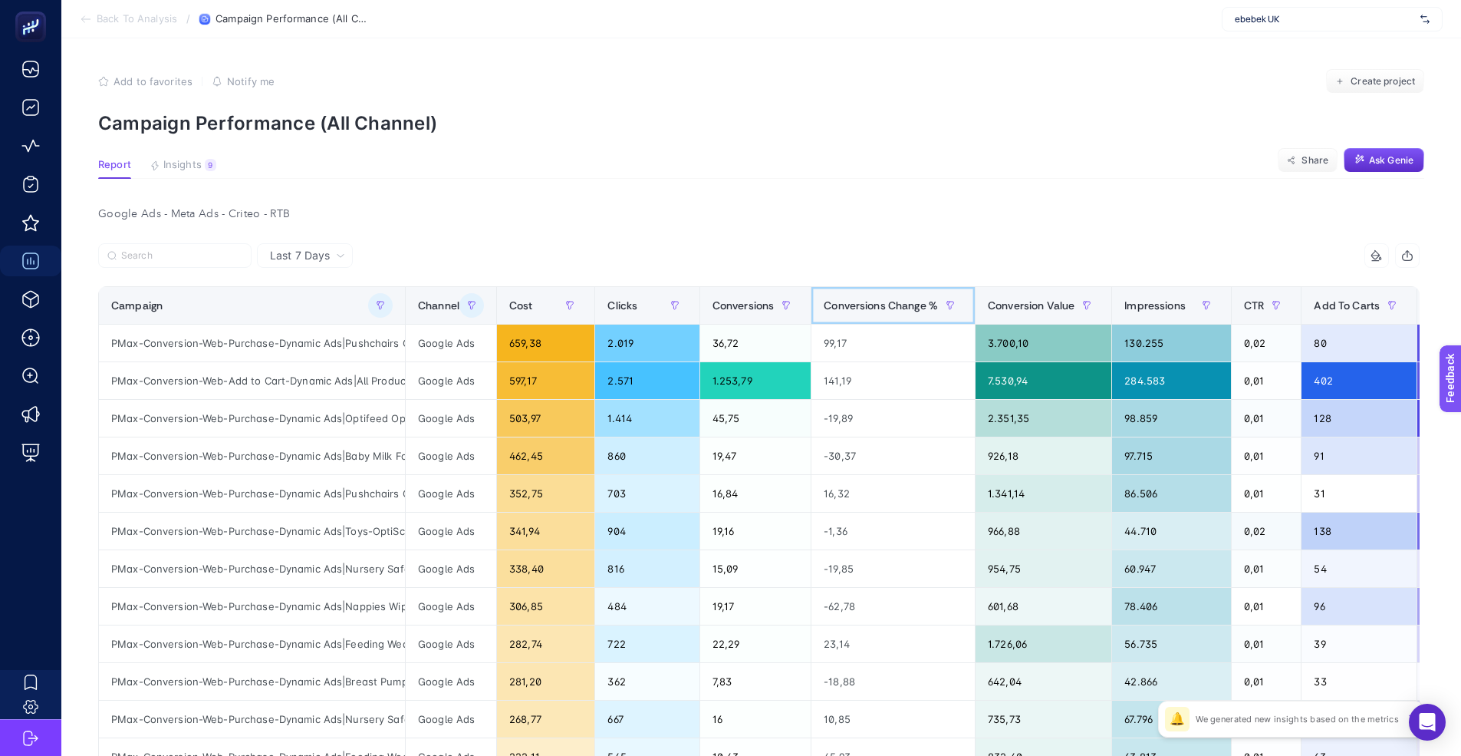
scroll to position [0, 0]
click at [871, 320] on th "Conversions Change %" at bounding box center [894, 306] width 164 height 38
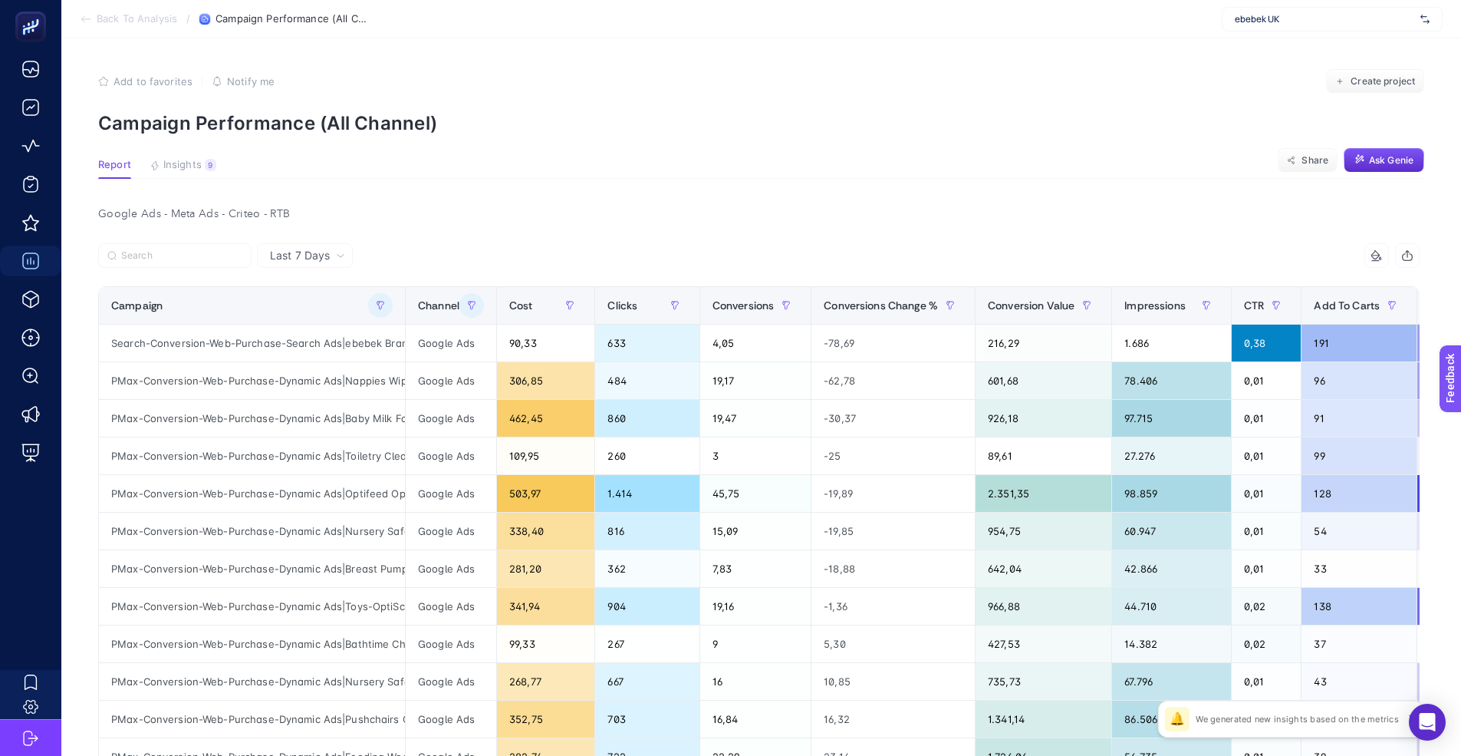
click at [703, 252] on div at bounding box center [428, 260] width 661 height 34
click at [529, 301] on span "Cost" at bounding box center [521, 305] width 24 height 12
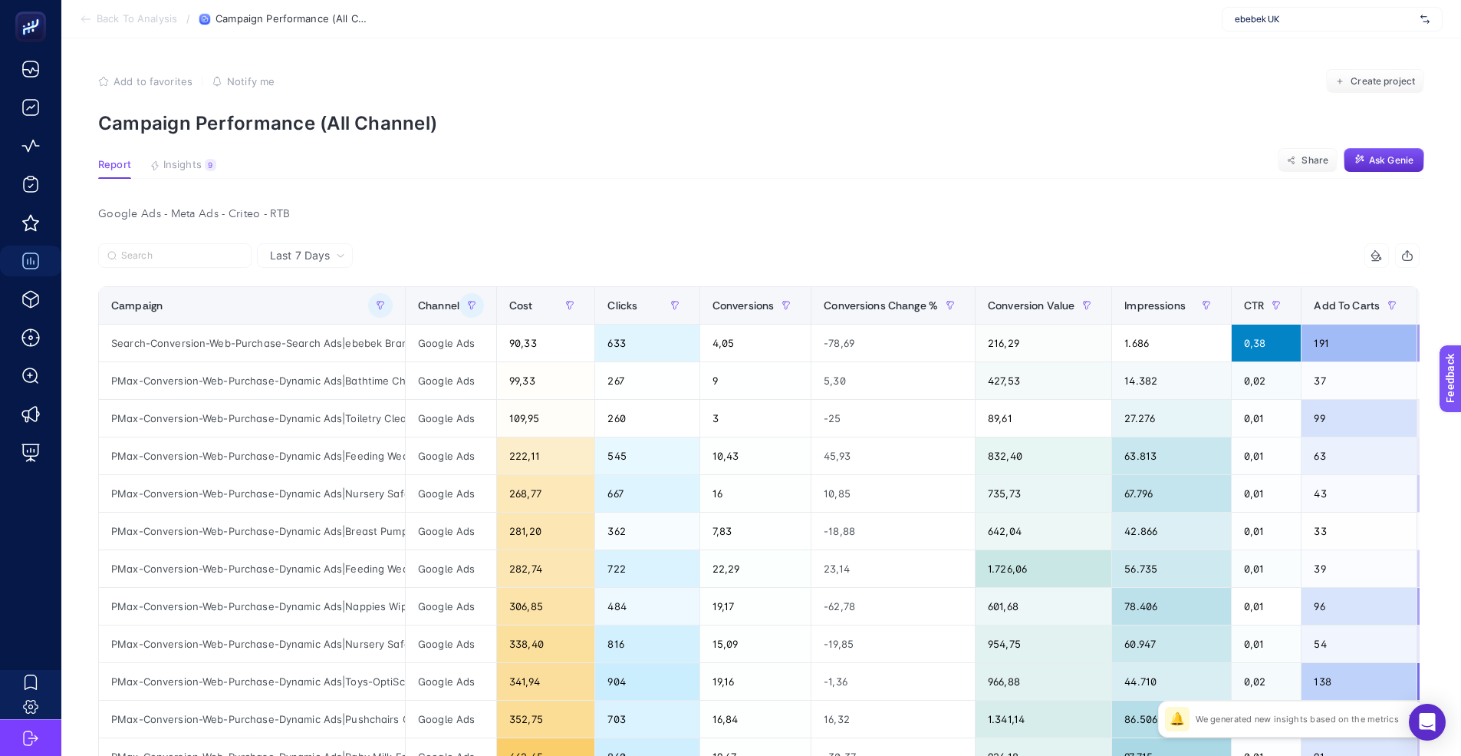
click at [649, 230] on div "Google Ads - Meta Ads - Criteo - RTB Last 7 Days 14 items selected Campaign Cha…" at bounding box center [759, 630] width 1346 height 855
click at [894, 181] on article "Add to favorites false Notify me Create project Campaign Performance (All Chann…" at bounding box center [761, 563] width 1400 height 1051
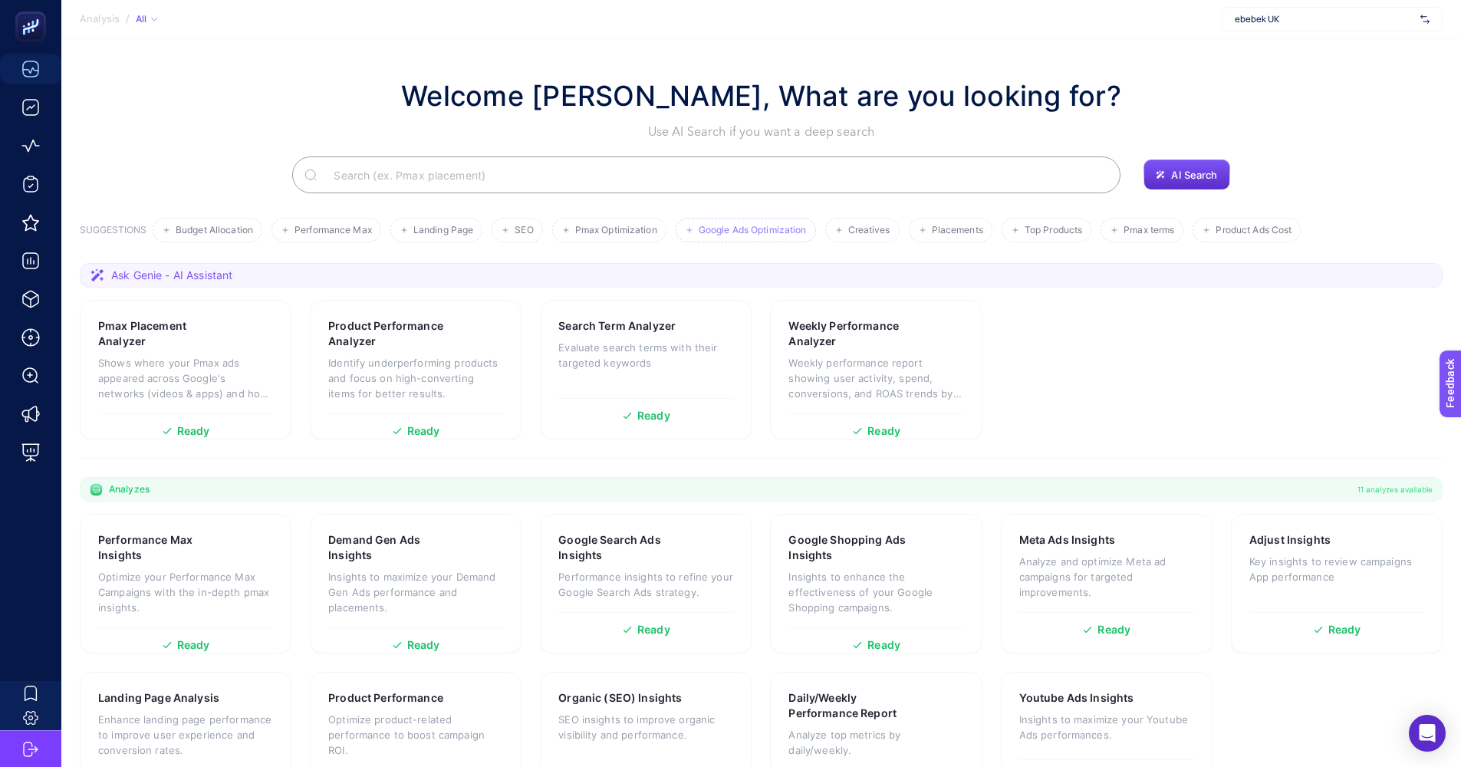
click at [780, 230] on span "Google Ads Optimization" at bounding box center [753, 231] width 108 height 12
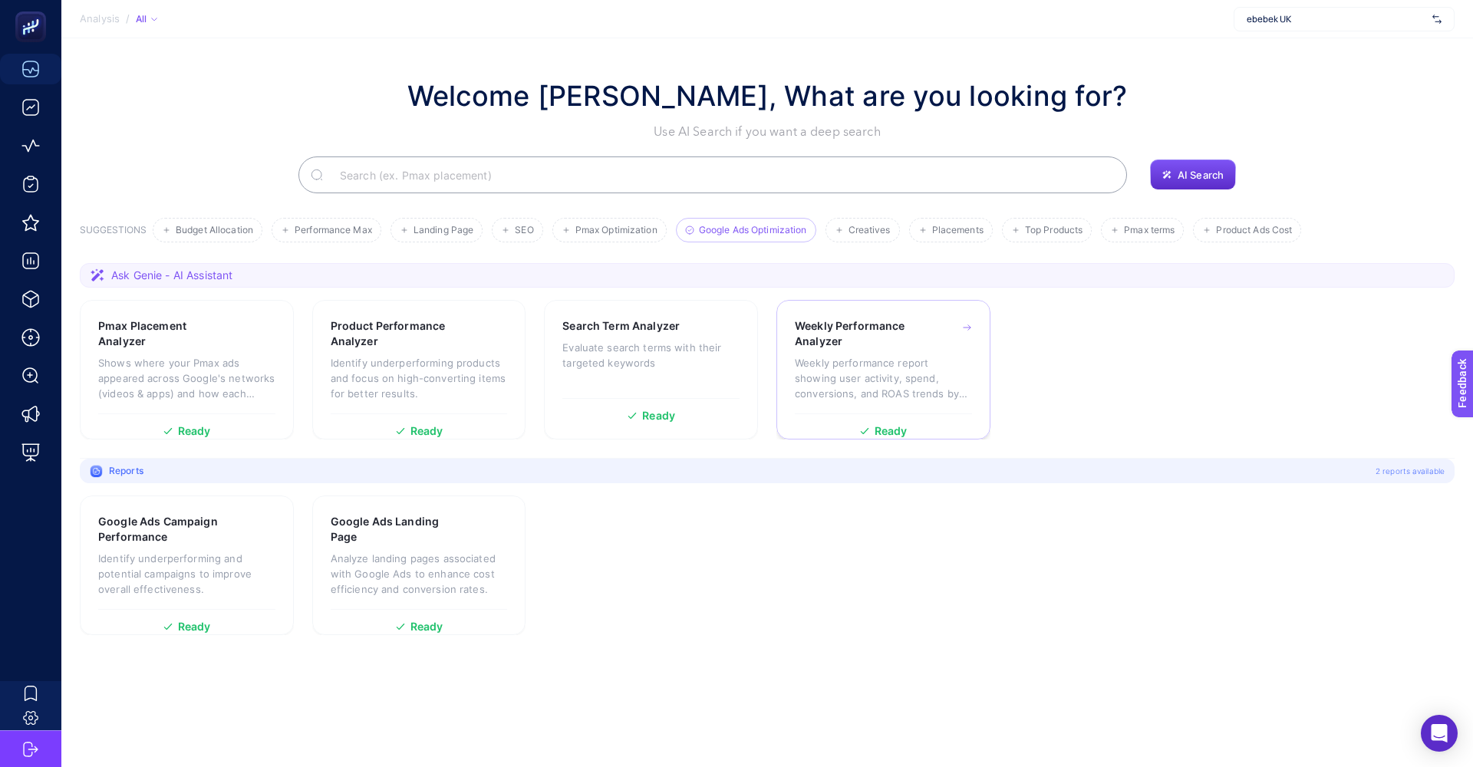
click at [884, 365] on p "Weekly performance report showing user activity, spend, conversions, and ROAS t…" at bounding box center [883, 378] width 177 height 46
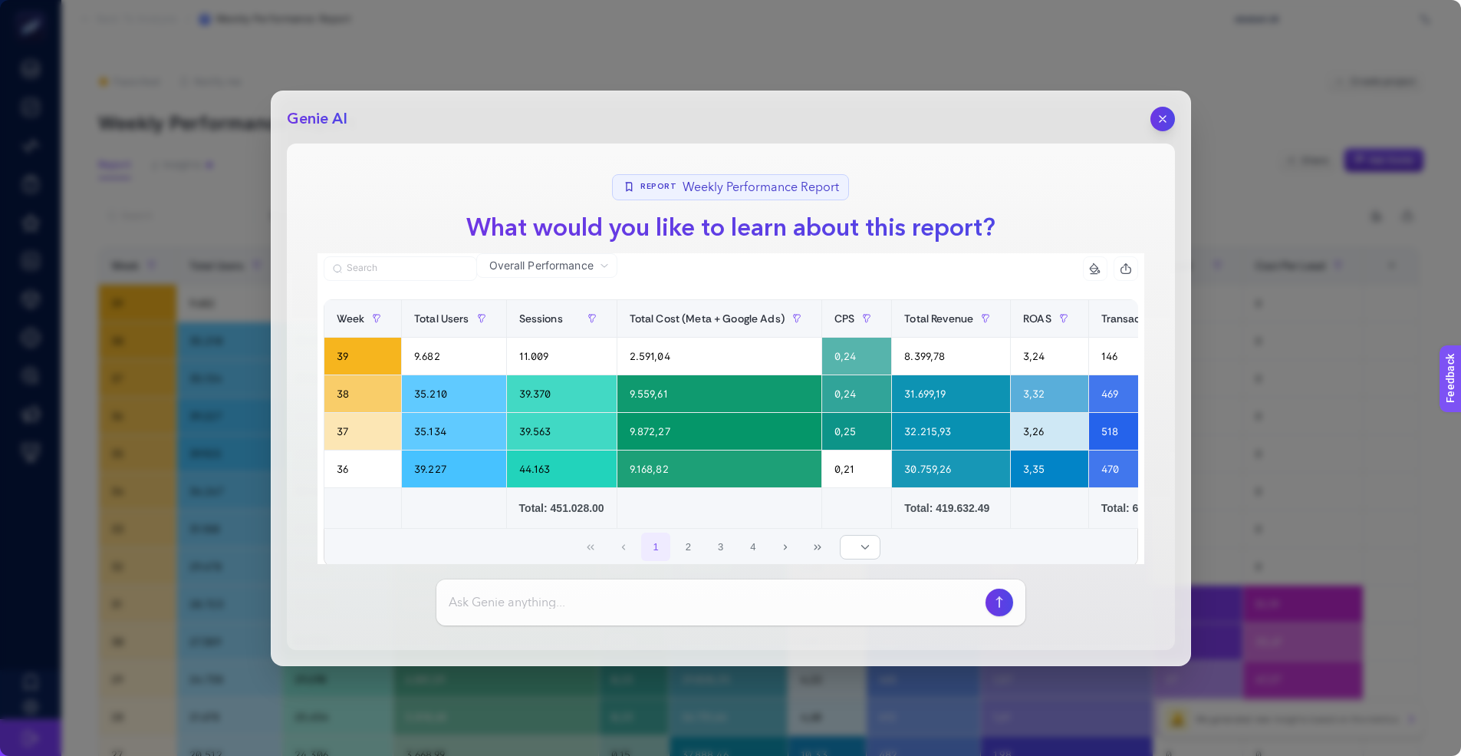
click at [1165, 124] on icon "button" at bounding box center [1163, 119] width 12 height 12
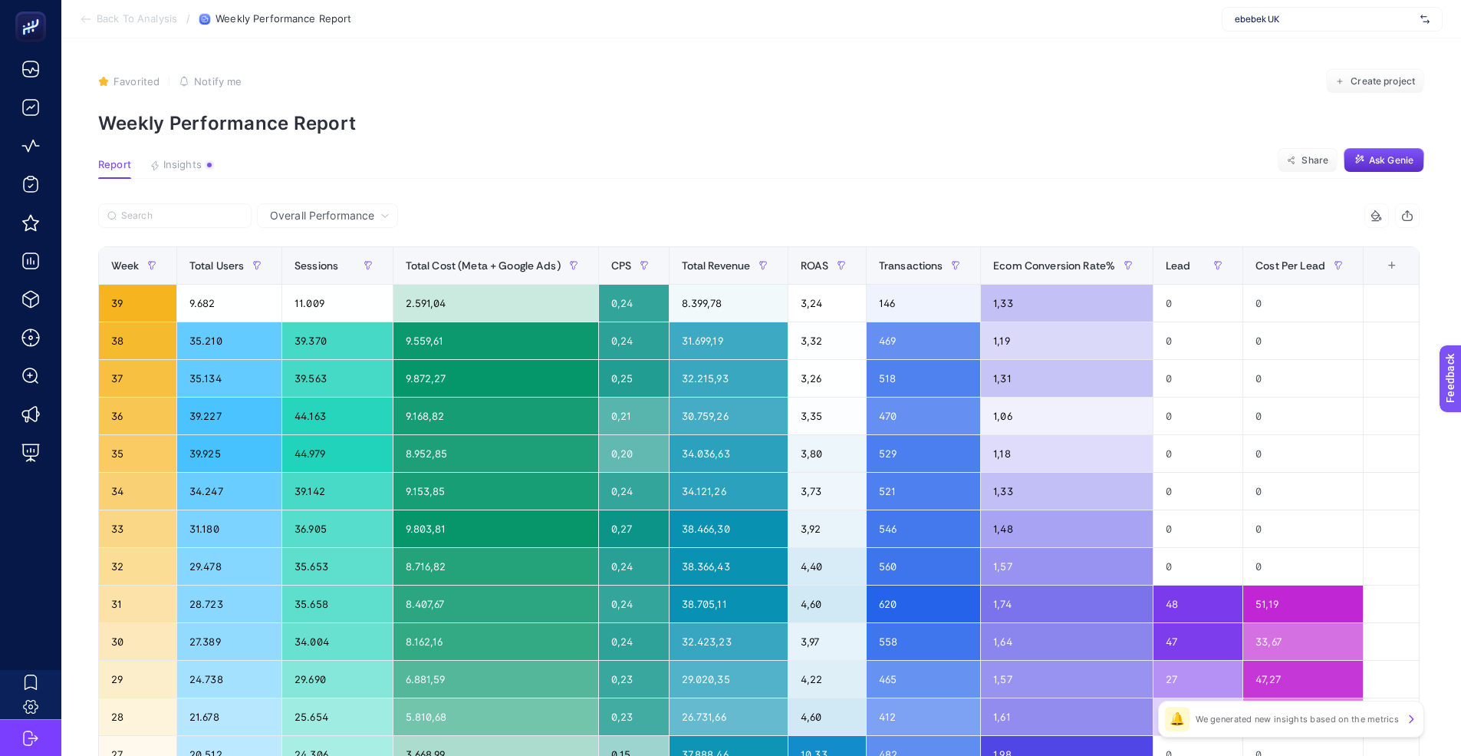
click at [328, 209] on span "Overall Performance" at bounding box center [322, 215] width 104 height 15
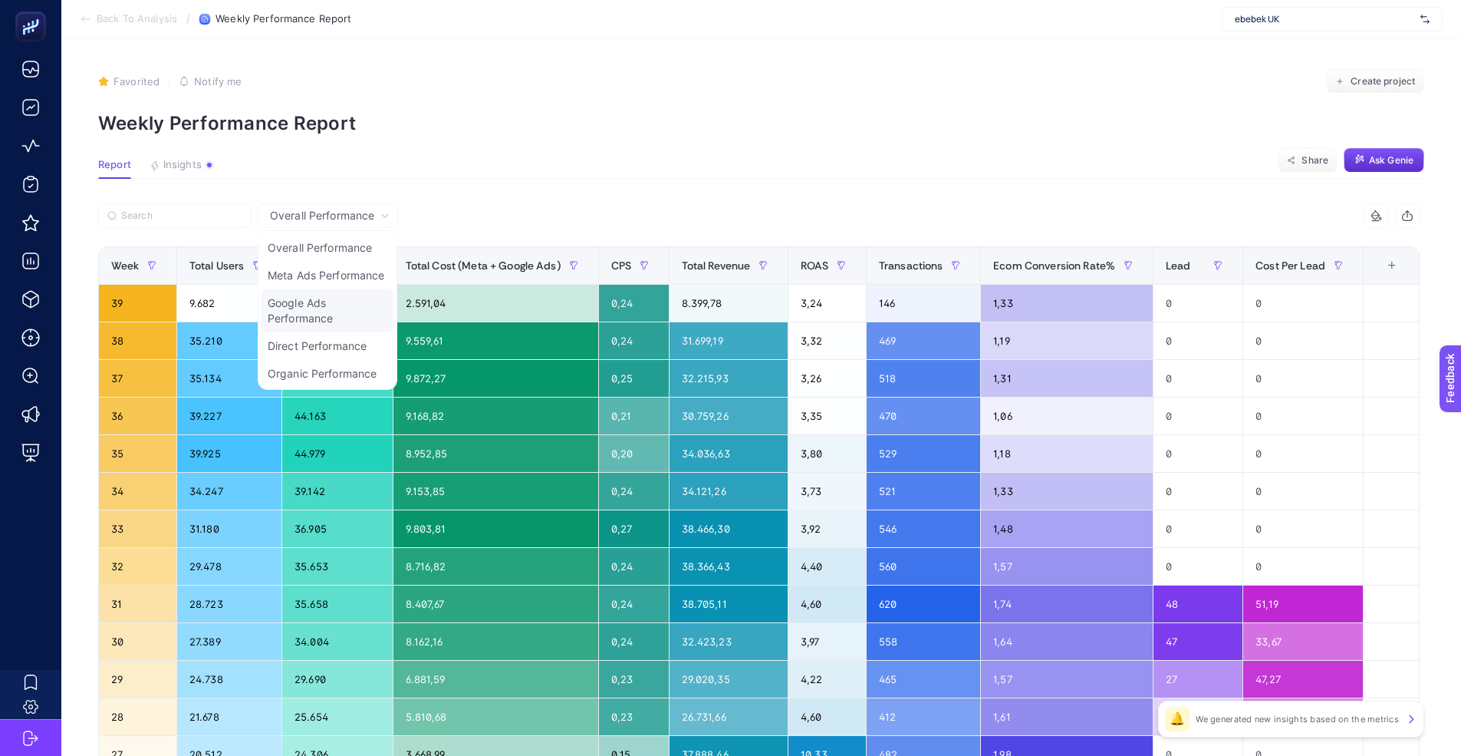
click at [307, 319] on li "Google Ads Performance" at bounding box center [328, 310] width 132 height 43
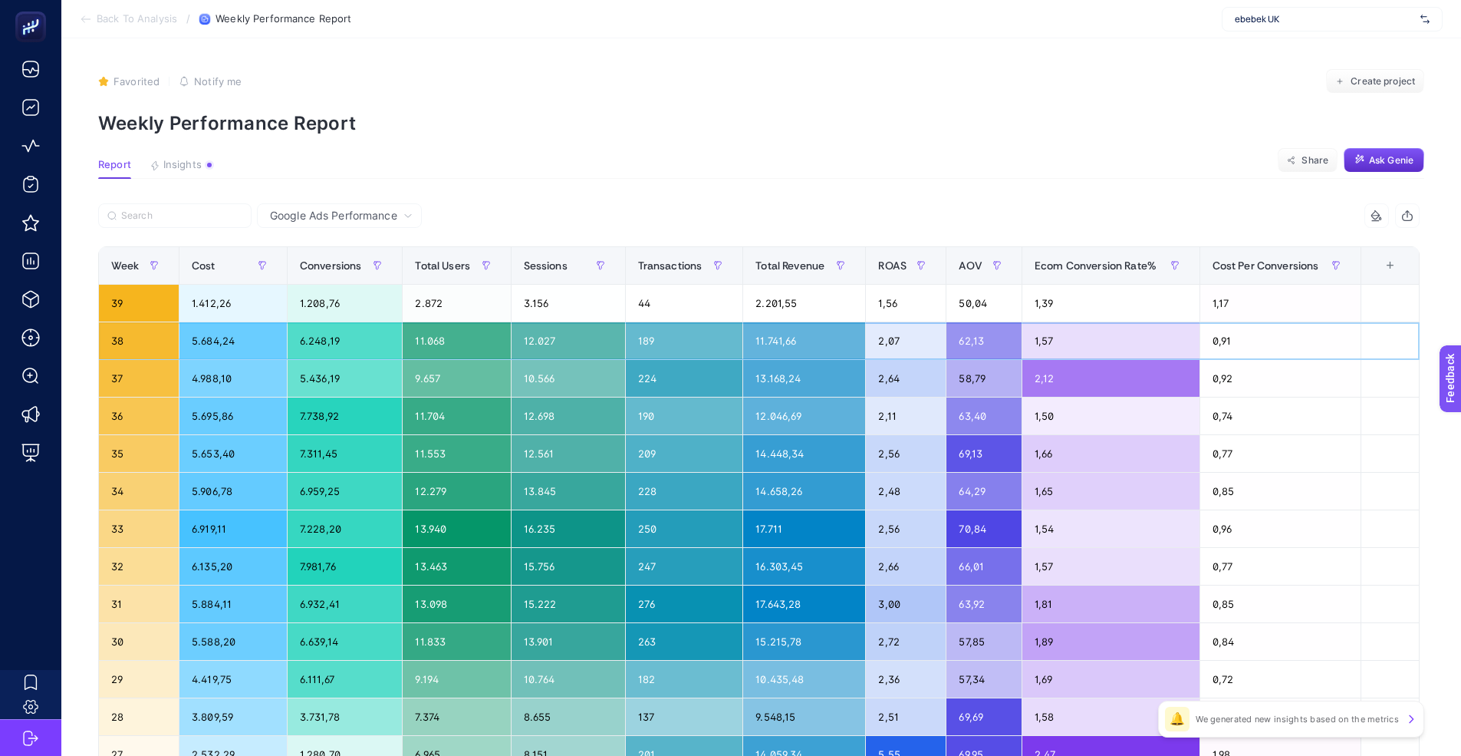
click at [1136, 345] on div "1,57" at bounding box center [1111, 340] width 177 height 37
